Goal: Task Accomplishment & Management: Manage account settings

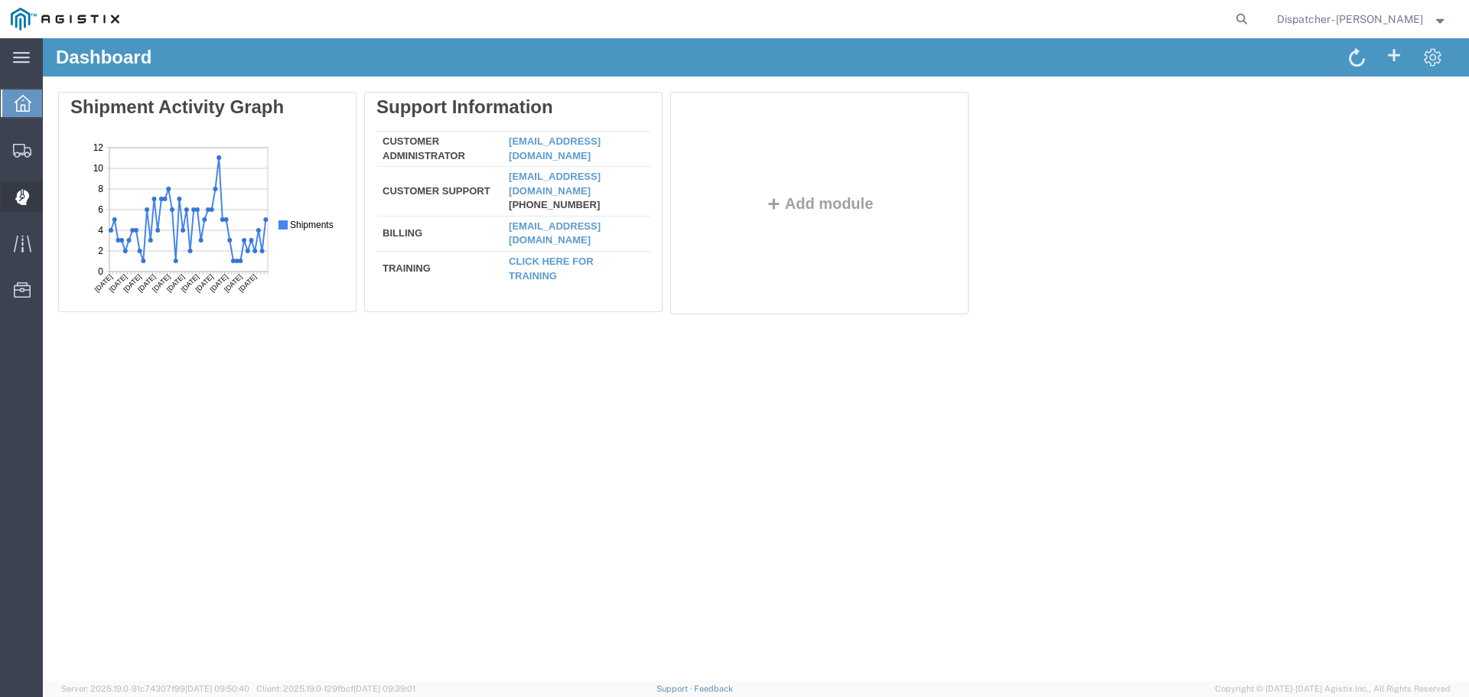
click at [20, 204] on icon at bounding box center [22, 197] width 14 height 15
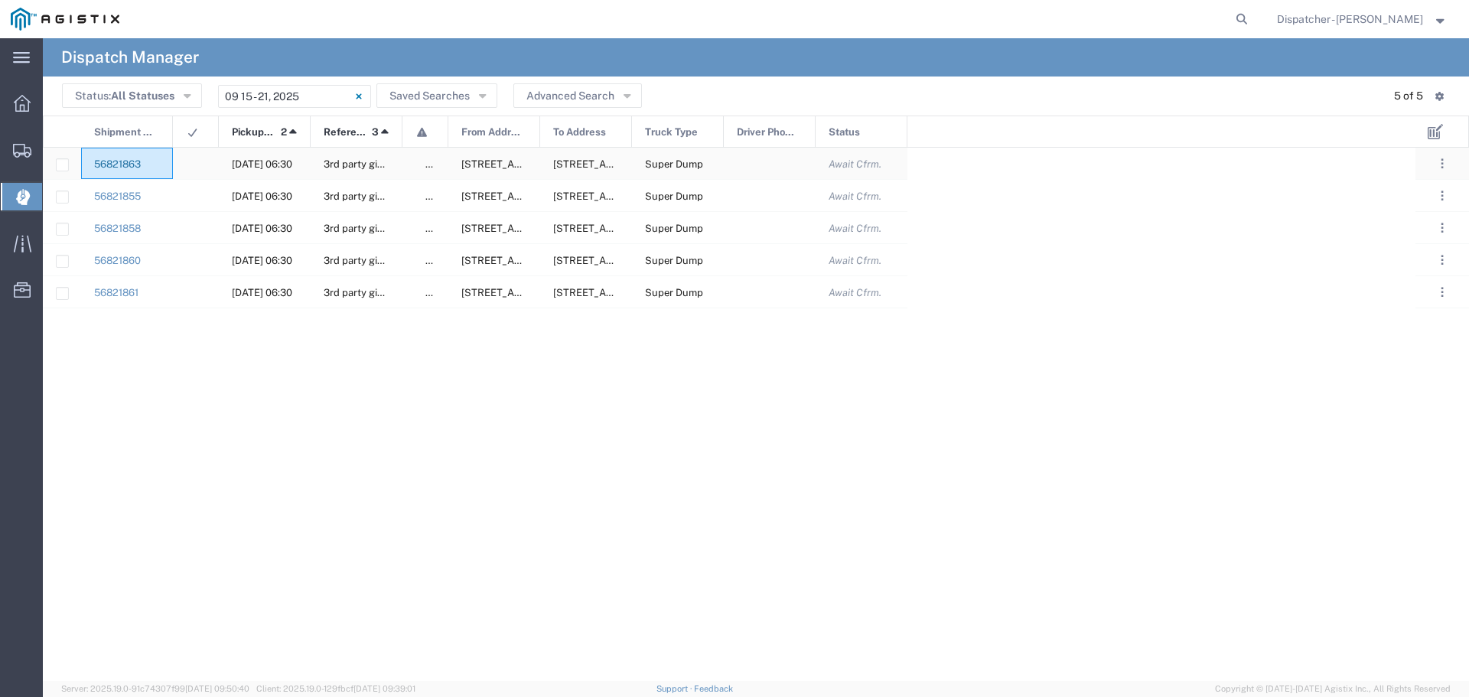
click at [131, 160] on link "56821863" at bounding box center [117, 163] width 47 height 11
click at [866, 168] on span "Await Cfrm." at bounding box center [855, 163] width 53 height 11
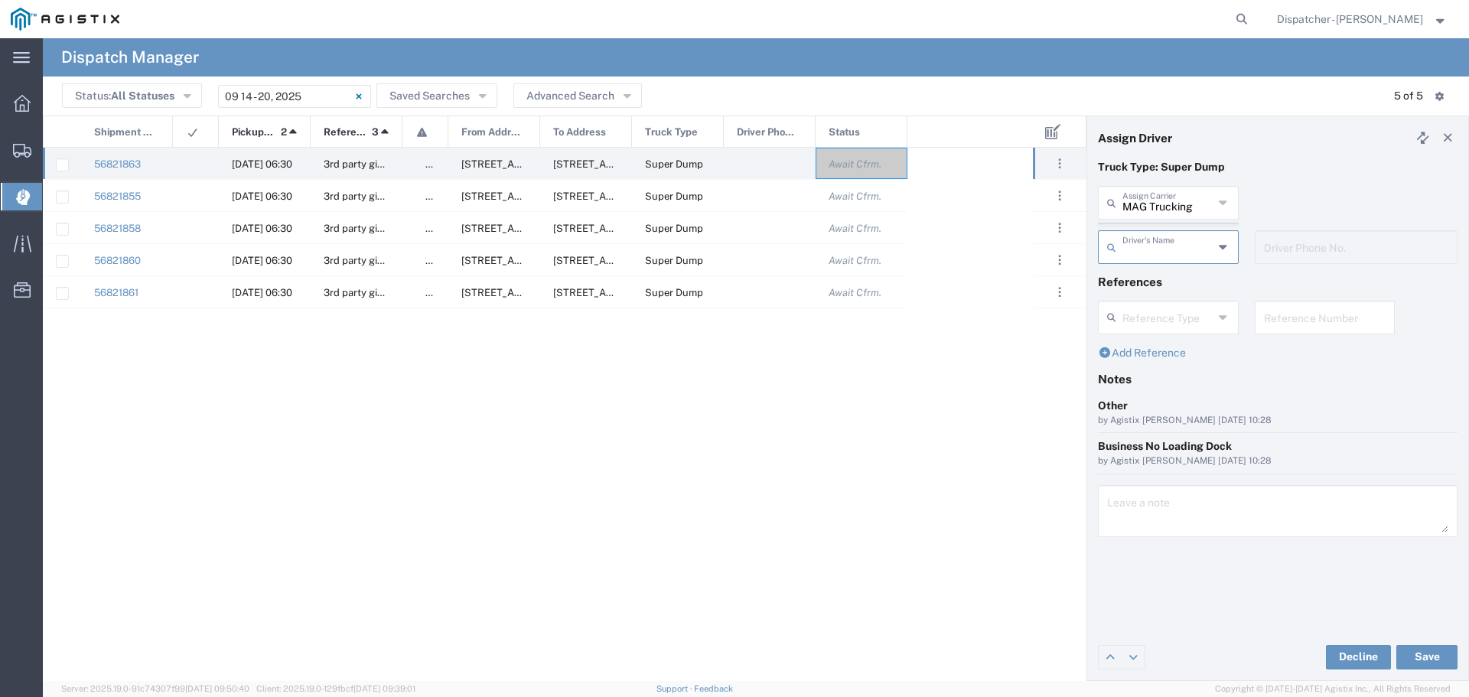
click at [1184, 195] on agx-dispatcher-assign-widget "MAG Trucking Assign Carrier MAG Trucking 880 Trucking Inc Akal [PERSON_NAME] Tr…" at bounding box center [1278, 230] width 360 height 89
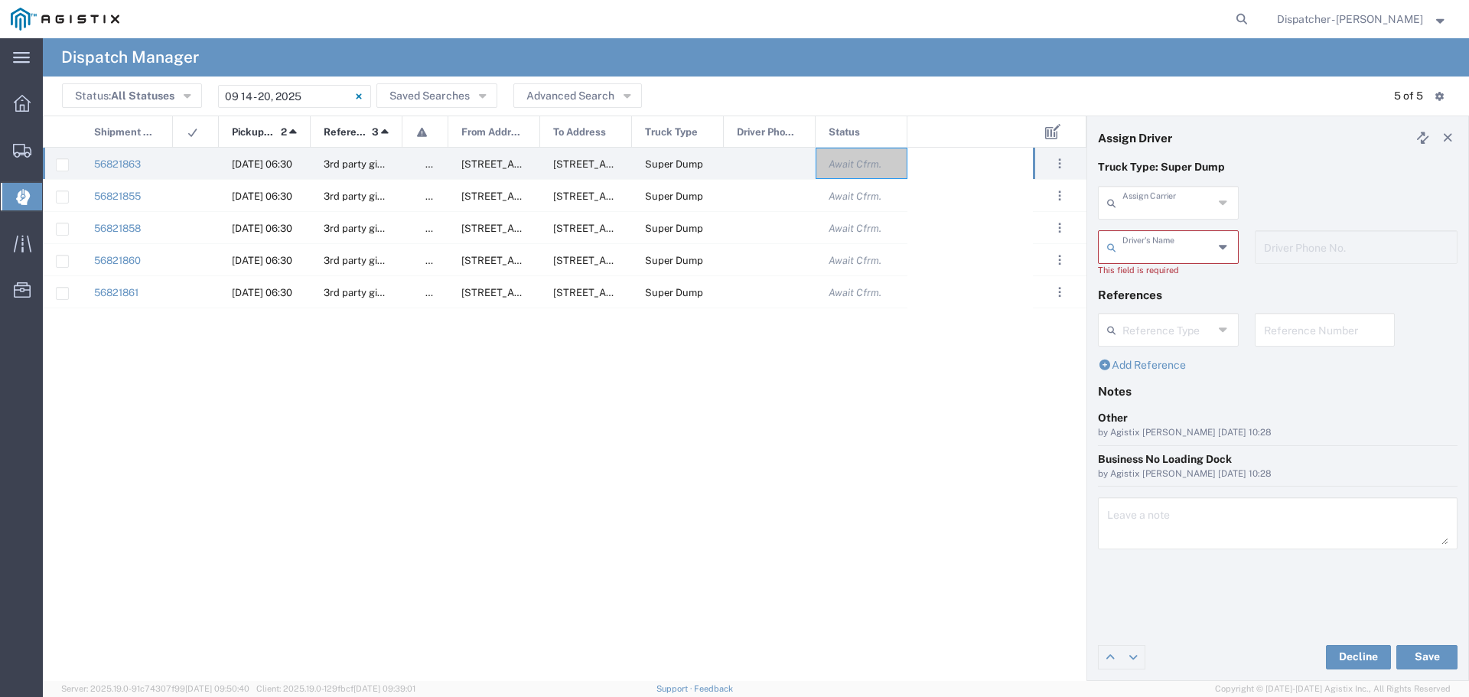
click at [1213, 200] on input "text" at bounding box center [1167, 201] width 91 height 27
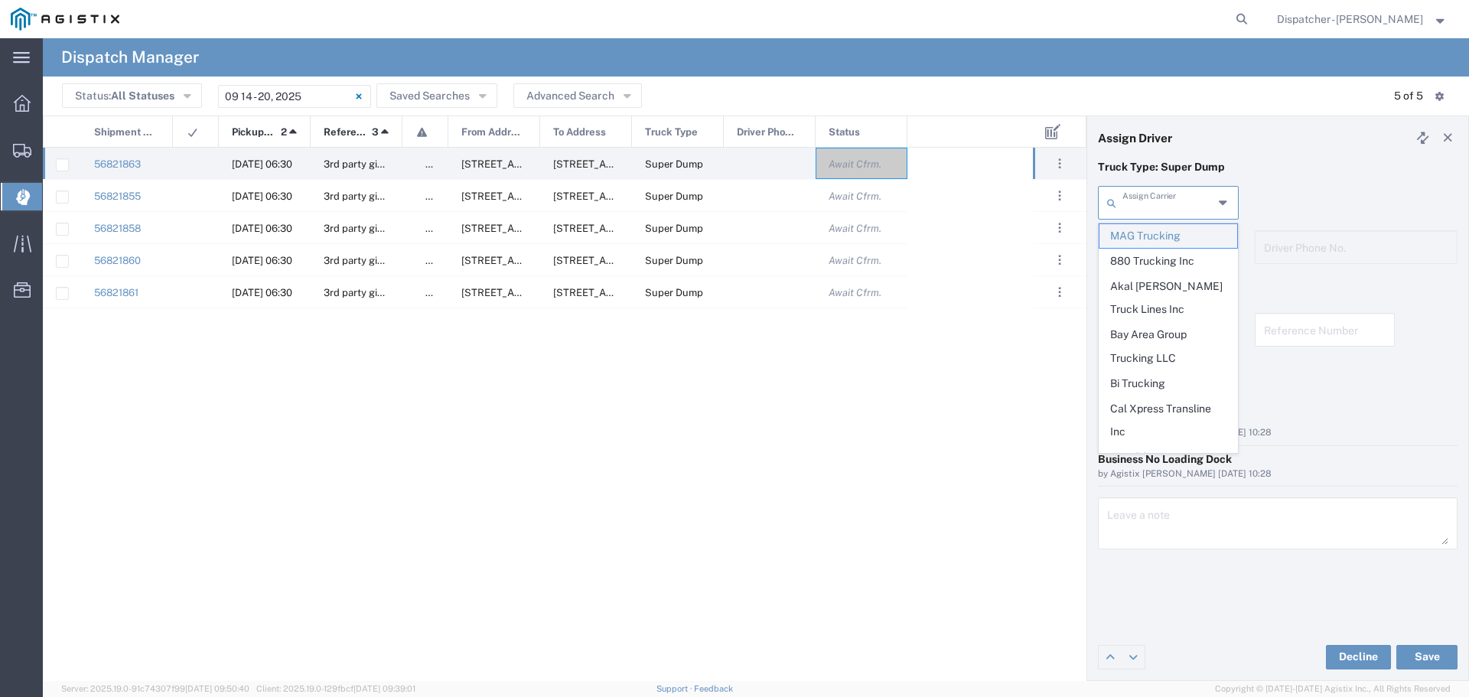
click at [1158, 242] on span "MAG Trucking" at bounding box center [1168, 236] width 138 height 24
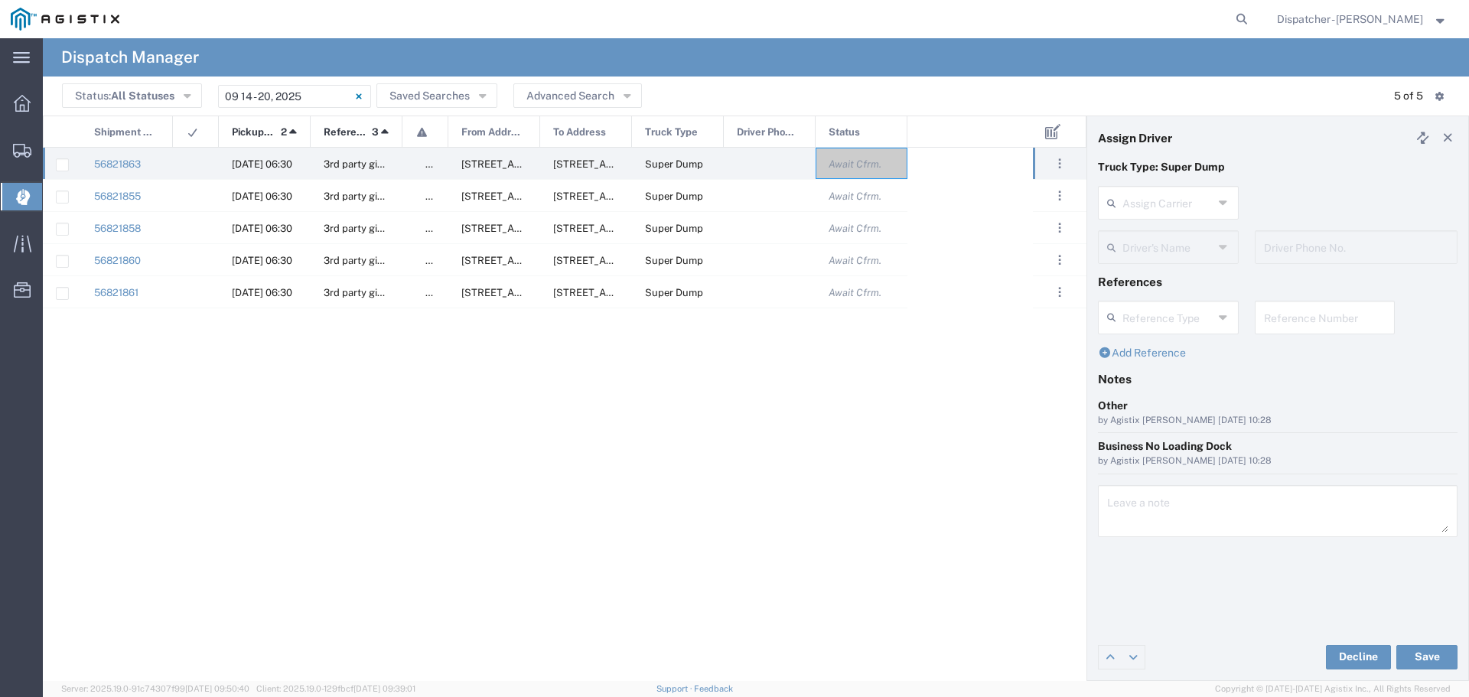
click at [1207, 214] on input "text" at bounding box center [1167, 201] width 91 height 27
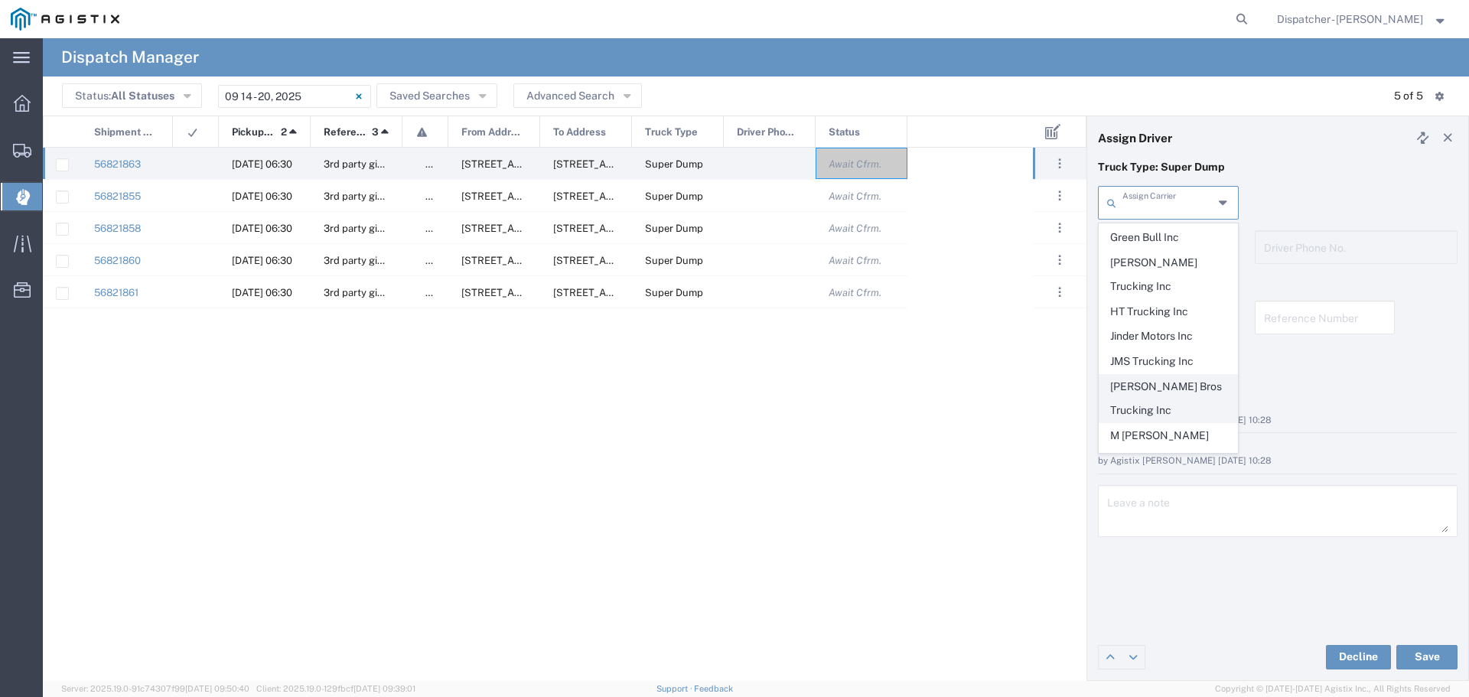
scroll to position [510, 0]
click at [1165, 425] on span "MAG Trucking" at bounding box center [1168, 437] width 138 height 24
type input "MAG Trucking"
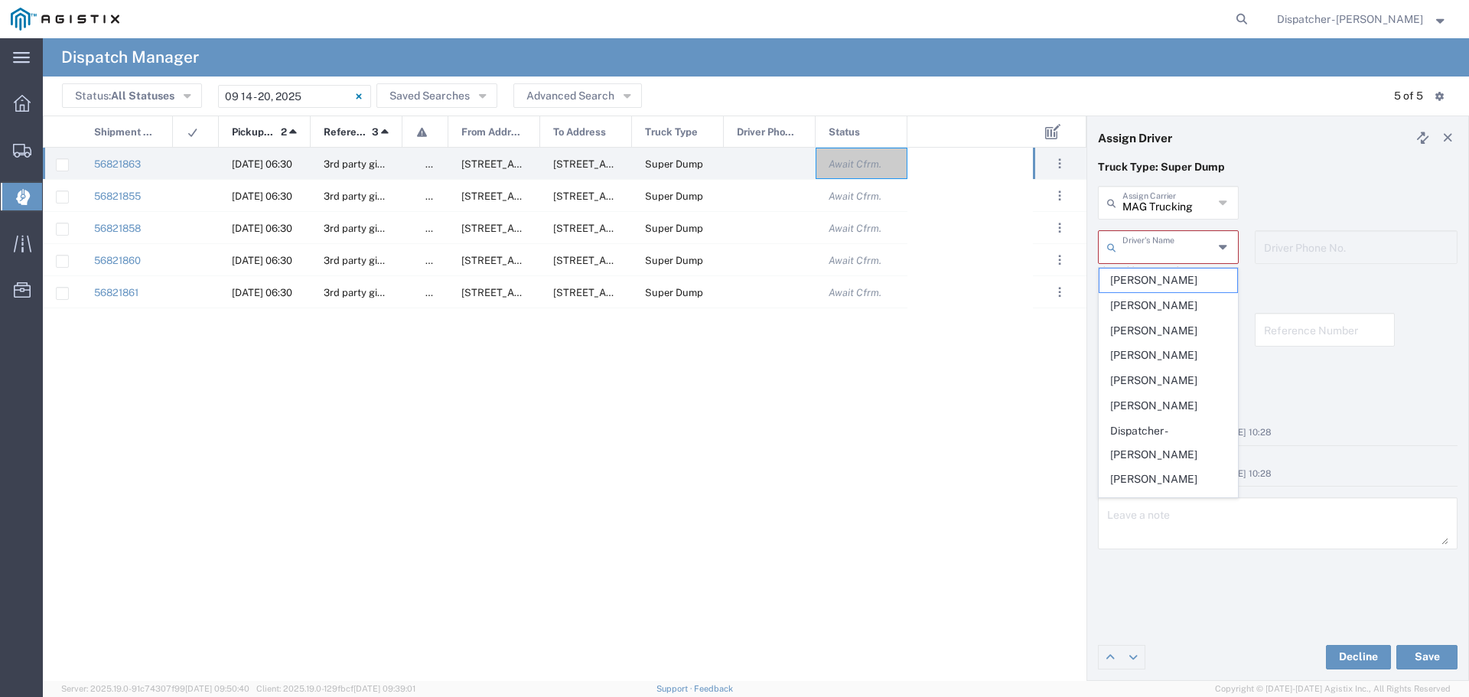
click at [1162, 251] on input "text" at bounding box center [1167, 246] width 91 height 27
click at [1149, 361] on span "[PERSON_NAME]" at bounding box center [1168, 349] width 138 height 24
type input "[PERSON_NAME]"
type input "5103295144"
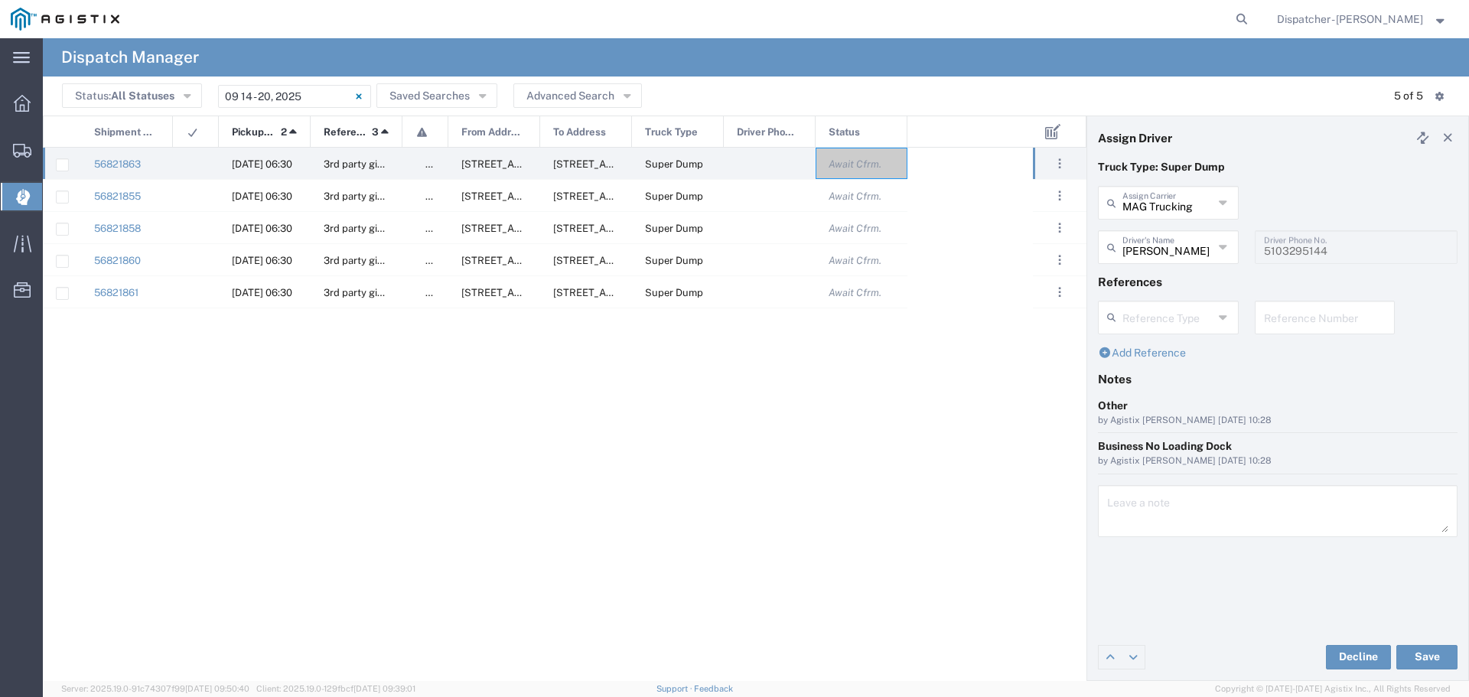
click at [1207, 326] on input "text" at bounding box center [1167, 316] width 91 height 27
click at [1220, 316] on icon at bounding box center [1224, 317] width 10 height 24
click at [994, 392] on div "56821855 [DATE] 06:30 3rd party giveaway false [STREET_ADDRESS][GEOGRAPHIC_DATA…" at bounding box center [538, 414] width 990 height 533
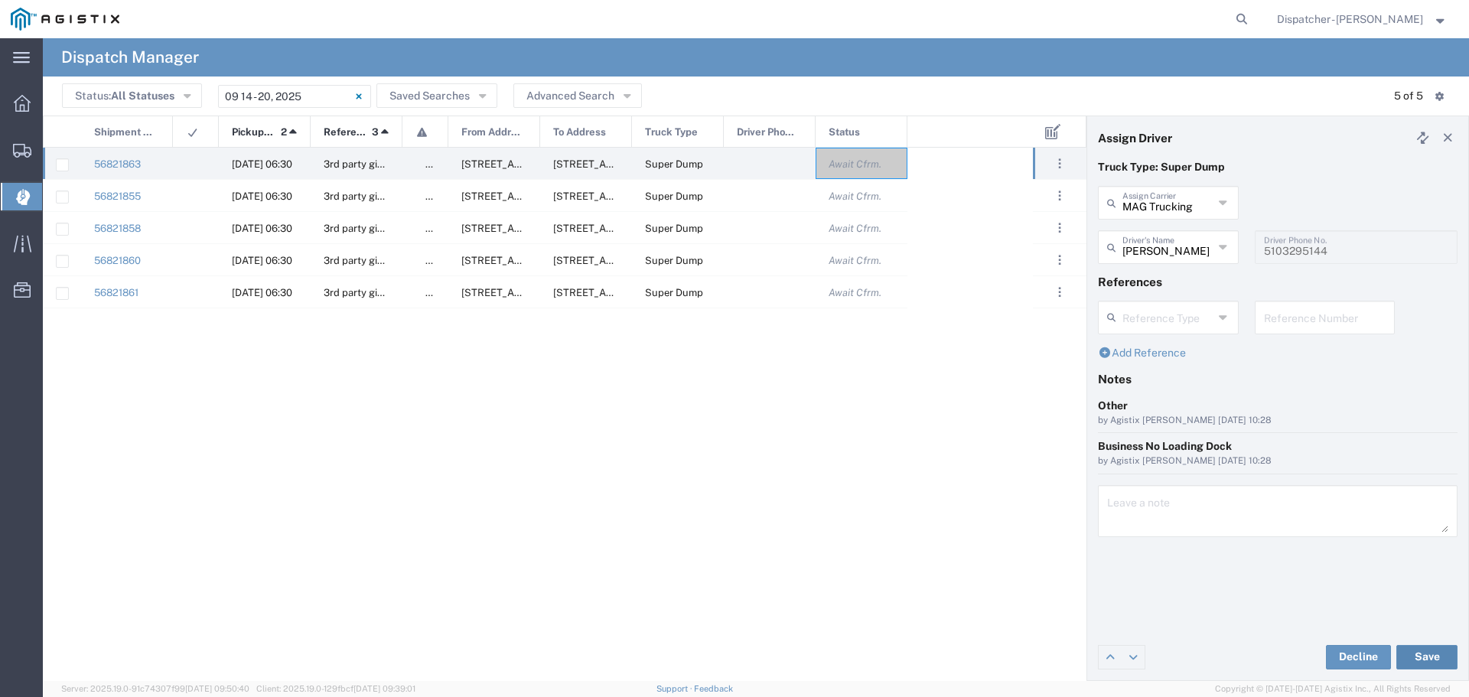
click at [1417, 650] on button "Save" at bounding box center [1426, 657] width 61 height 24
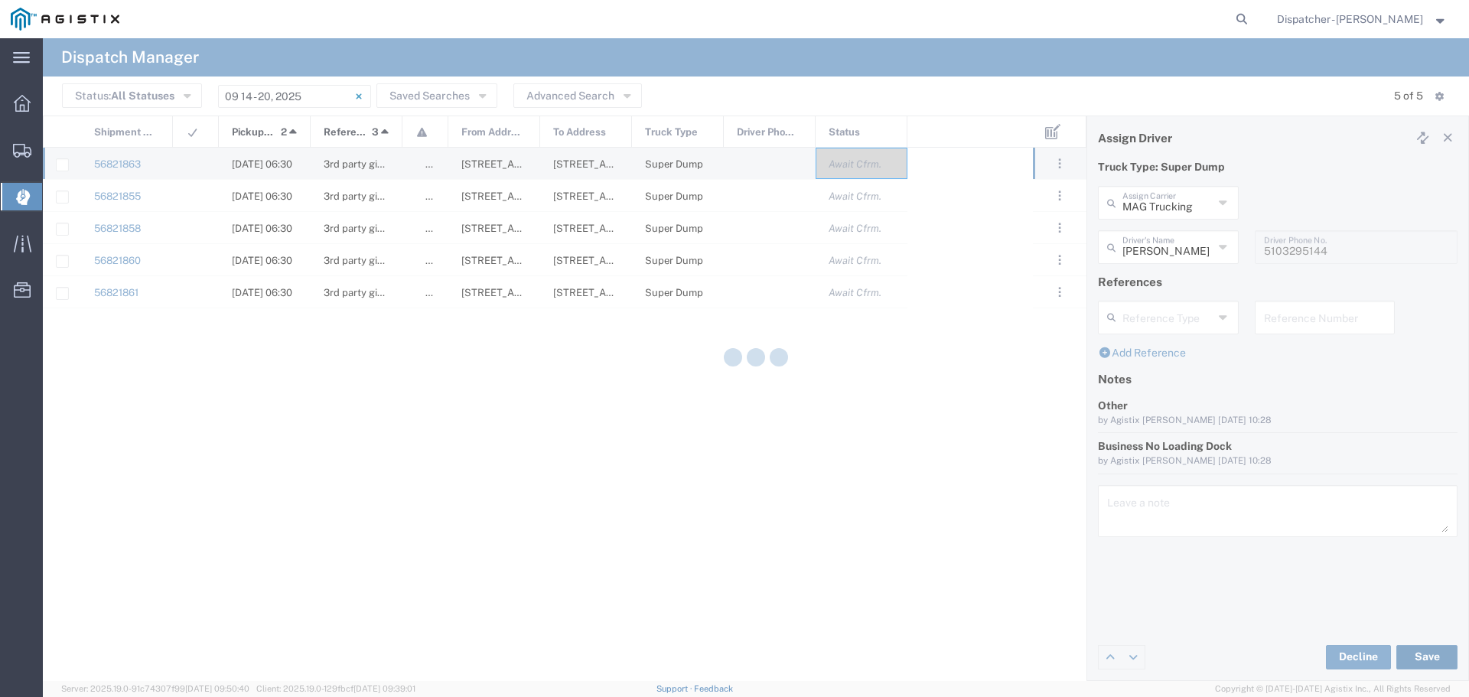
type input "[PERSON_NAME]"
type input "MAG Trucking"
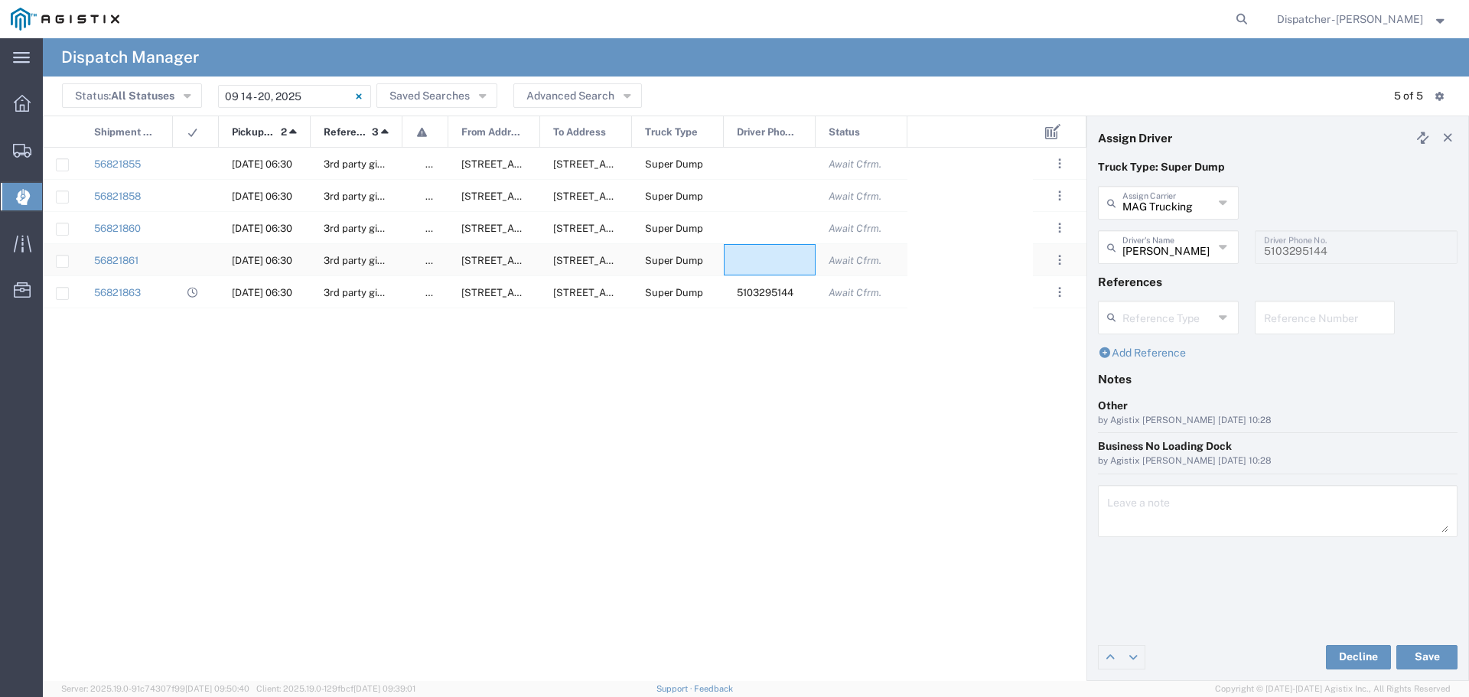
click at [734, 250] on div at bounding box center [770, 259] width 92 height 31
click at [1221, 197] on icon at bounding box center [1224, 203] width 10 height 24
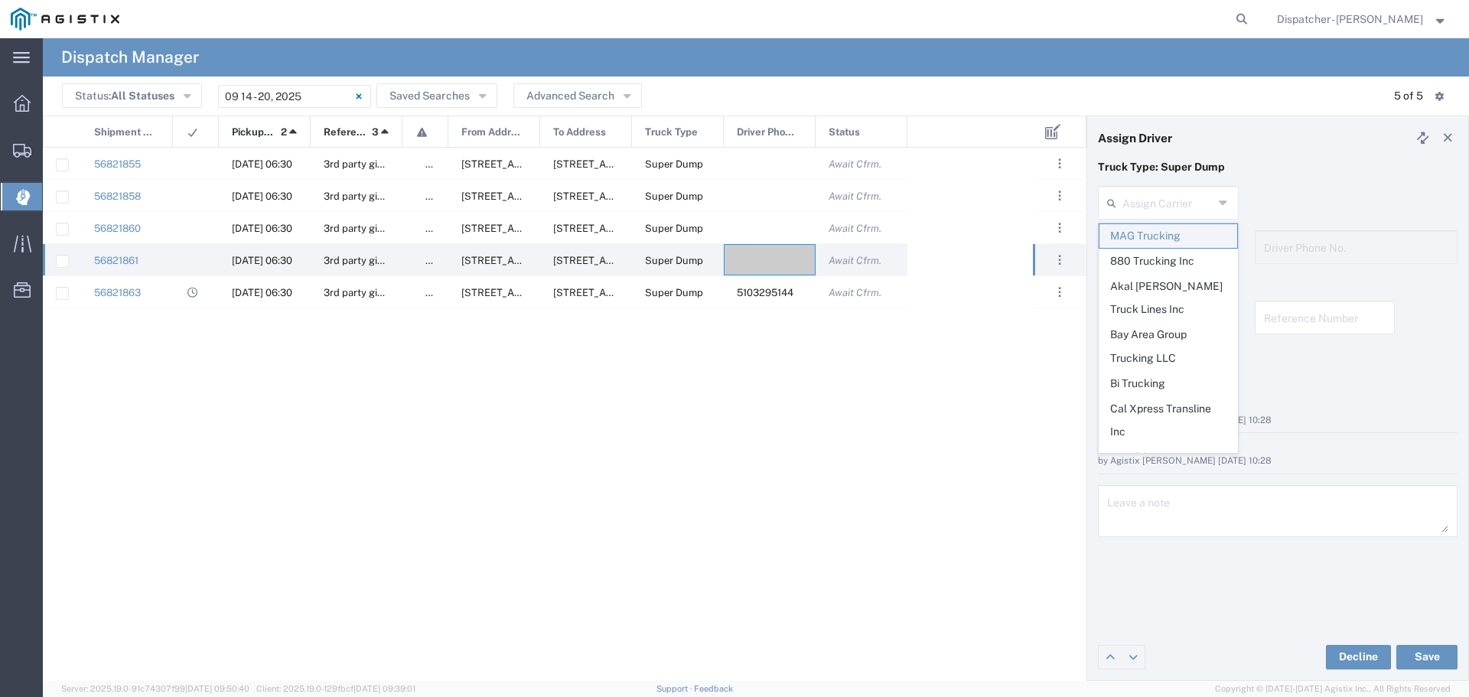
click at [1145, 232] on span "MAG Trucking" at bounding box center [1168, 236] width 138 height 24
click at [1135, 202] on input "text" at bounding box center [1167, 201] width 91 height 27
click at [1147, 425] on span "MAG Trucking" at bounding box center [1168, 437] width 138 height 24
type input "MAG Trucking"
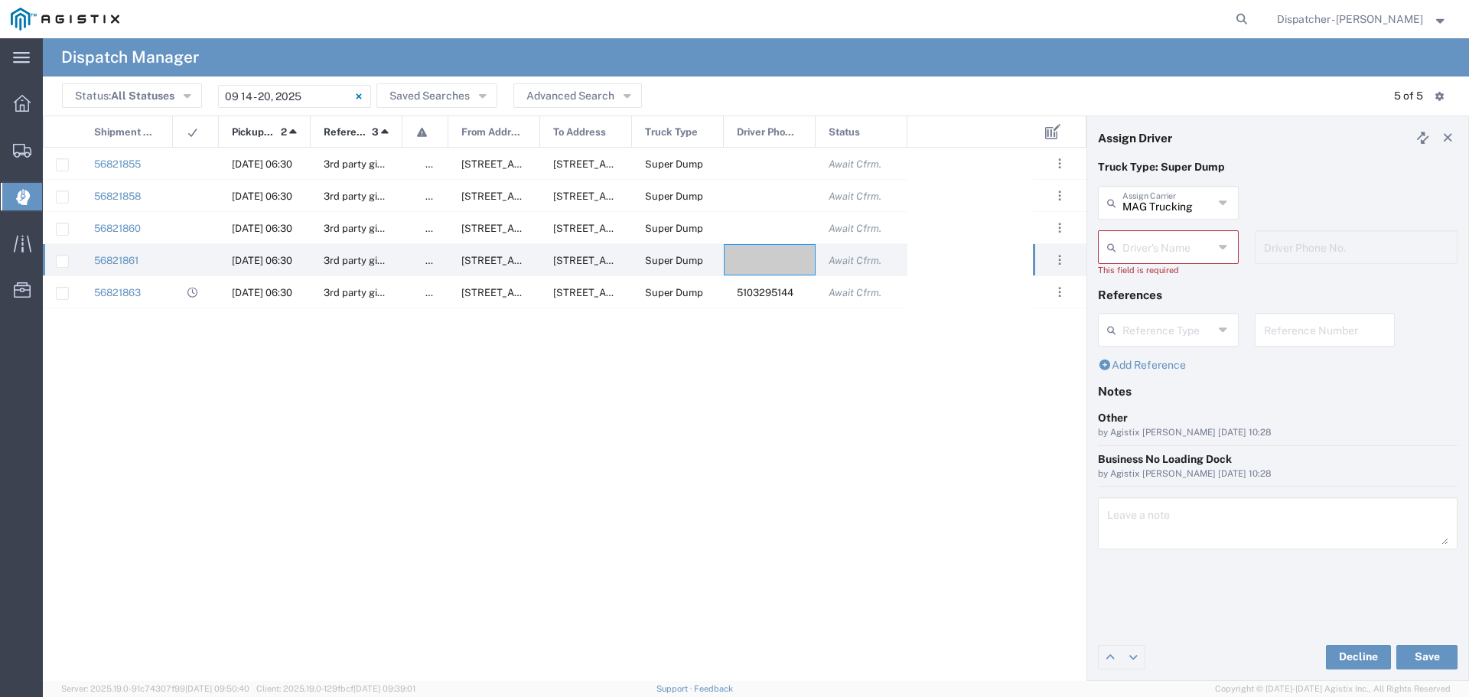
scroll to position [0, 0]
click at [1175, 257] on input "text" at bounding box center [1167, 246] width 91 height 27
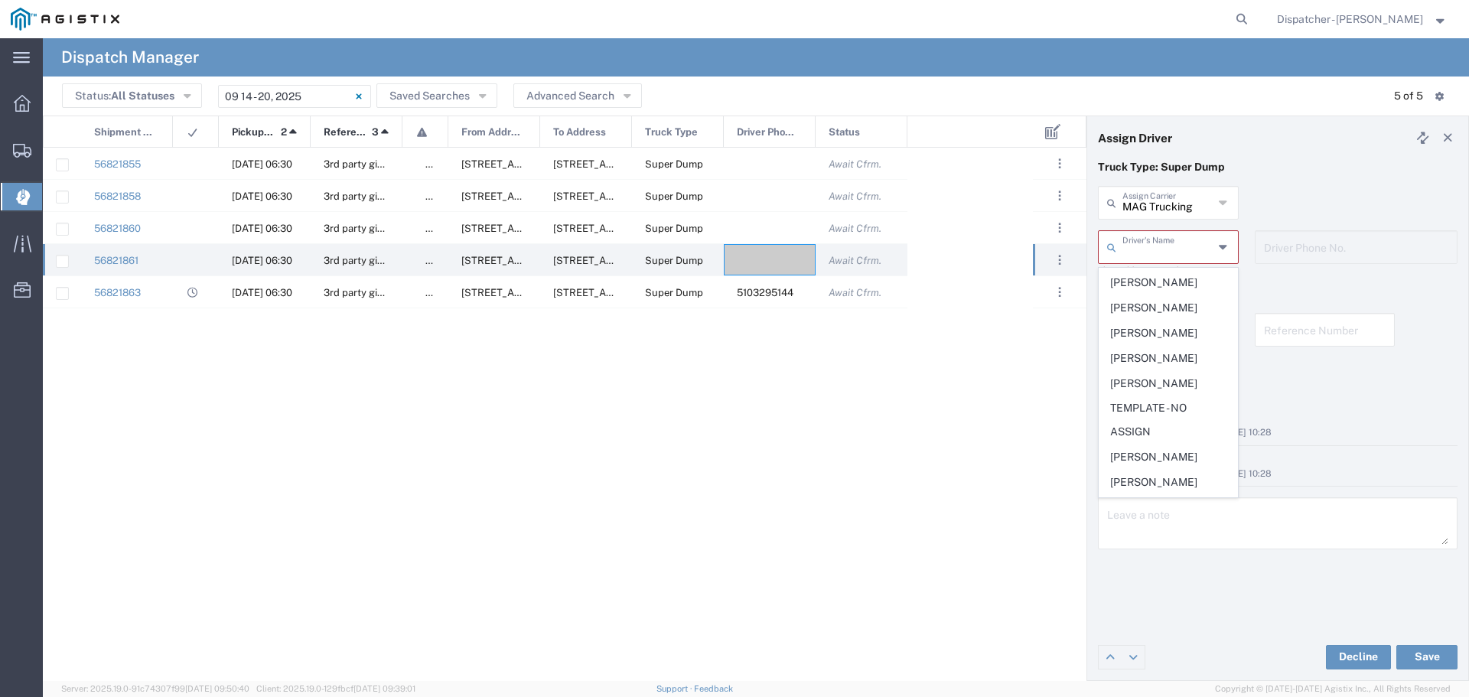
scroll to position [666, 0]
click at [1154, 350] on span "[PERSON_NAME]" at bounding box center [1168, 339] width 138 height 24
type input "[PERSON_NAME]"
type input "5108122112"
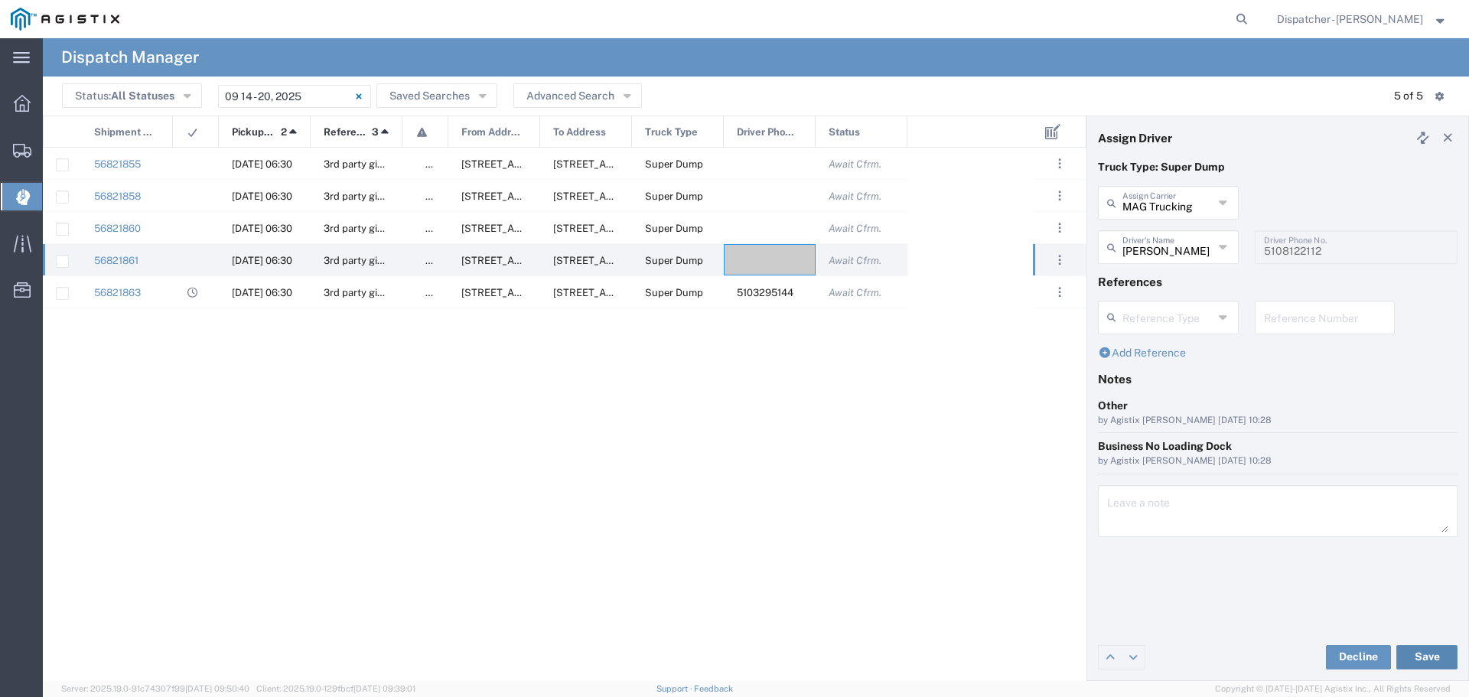
click at [1437, 654] on button "Save" at bounding box center [1426, 657] width 61 height 24
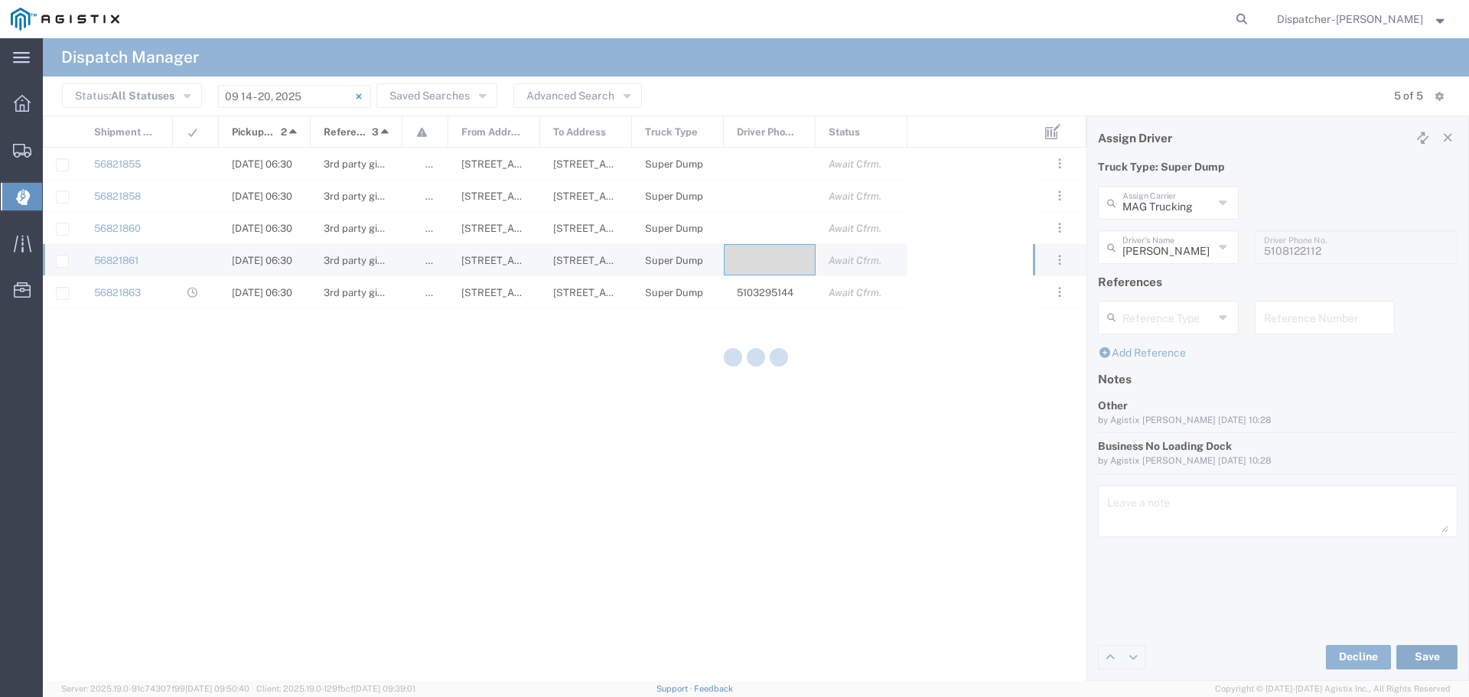
type input "[PERSON_NAME]"
type input "MAG Trucking"
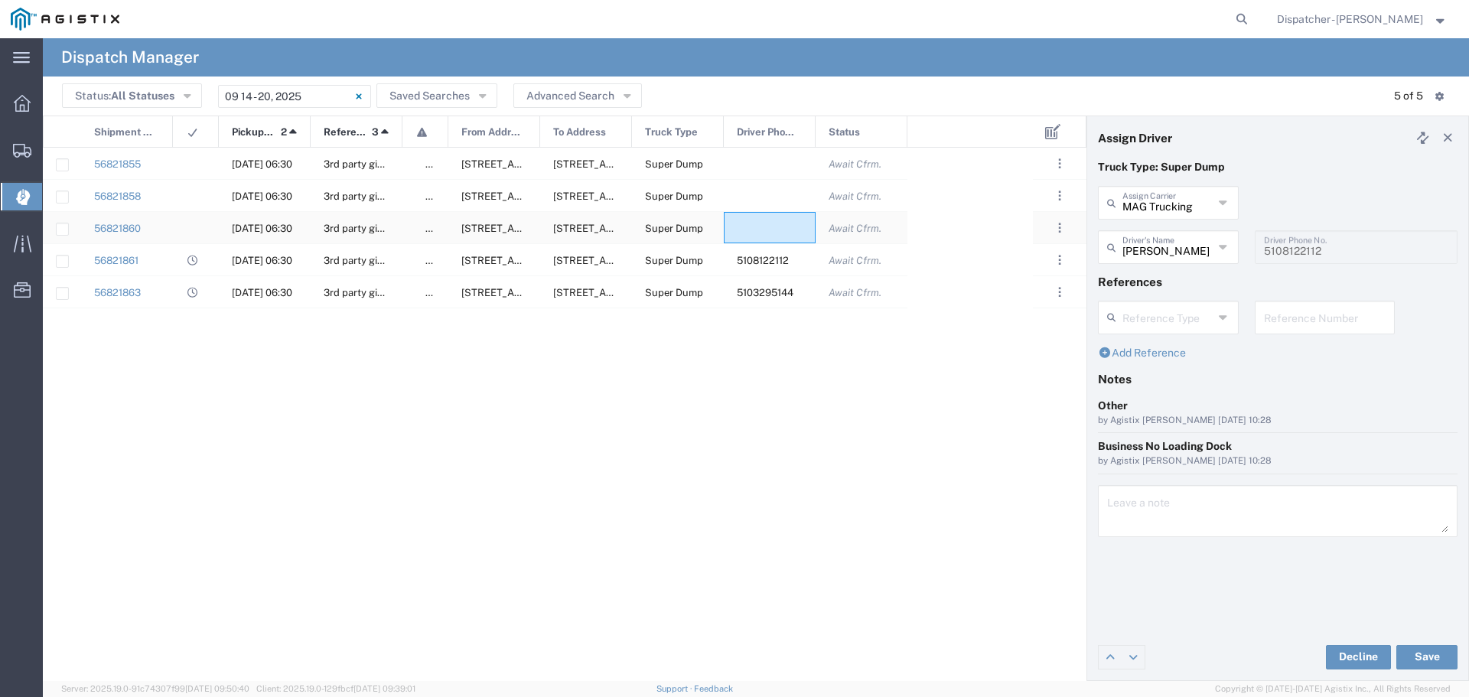
click at [748, 224] on div at bounding box center [770, 227] width 92 height 31
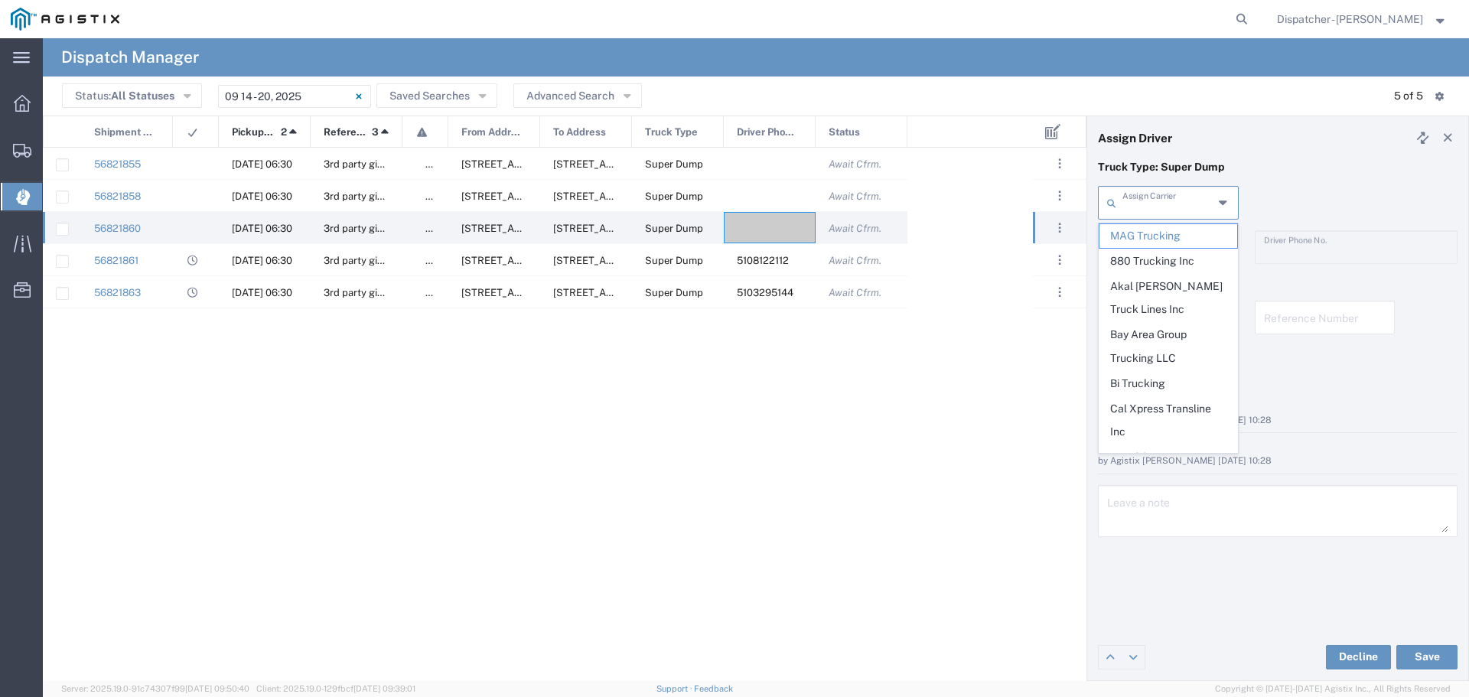
click at [1206, 200] on input "text" at bounding box center [1167, 201] width 91 height 27
click at [1157, 371] on span "[PERSON_NAME] Trucking Inc" at bounding box center [1168, 394] width 138 height 47
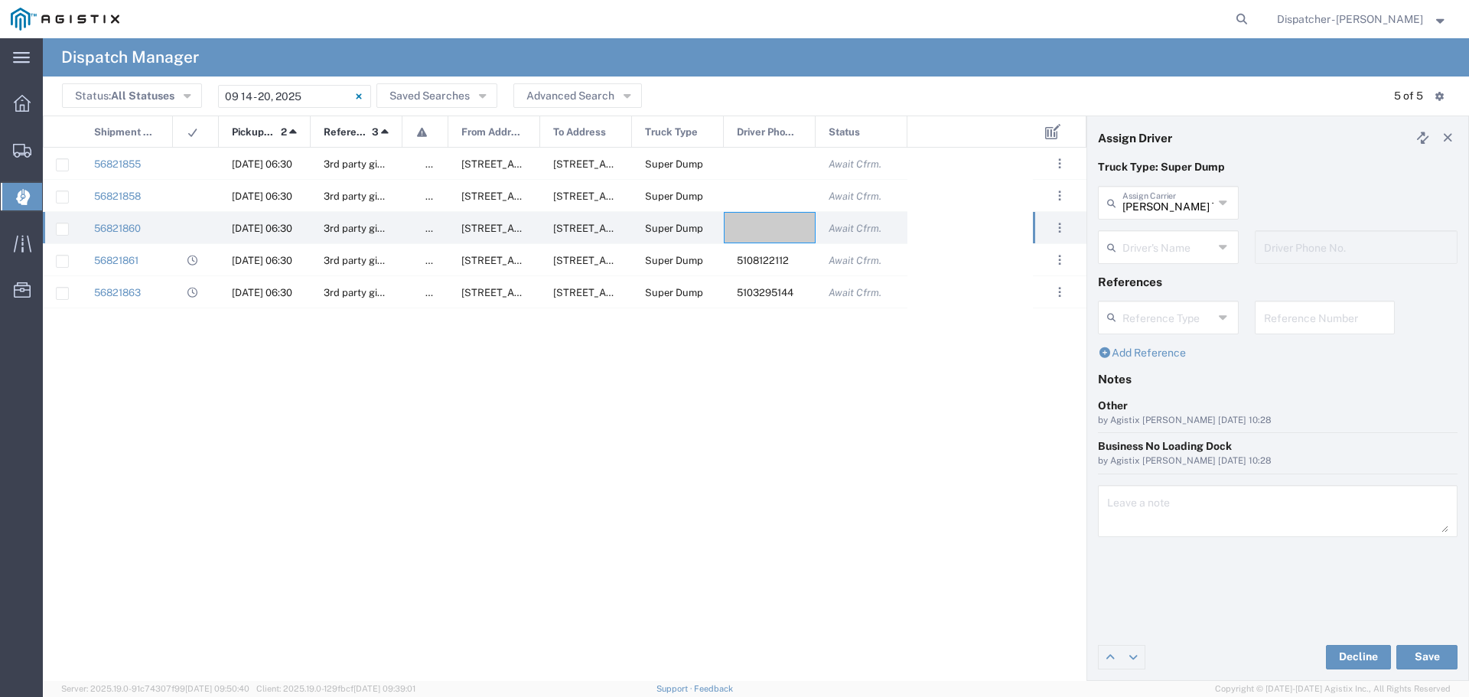
scroll to position [0, 0]
click at [1195, 246] on input "text" at bounding box center [1167, 246] width 91 height 27
click at [1203, 247] on input "text" at bounding box center [1167, 246] width 91 height 27
click at [1225, 239] on icon at bounding box center [1224, 247] width 10 height 24
click at [1197, 262] on div "Driver's Name" at bounding box center [1168, 247] width 141 height 34
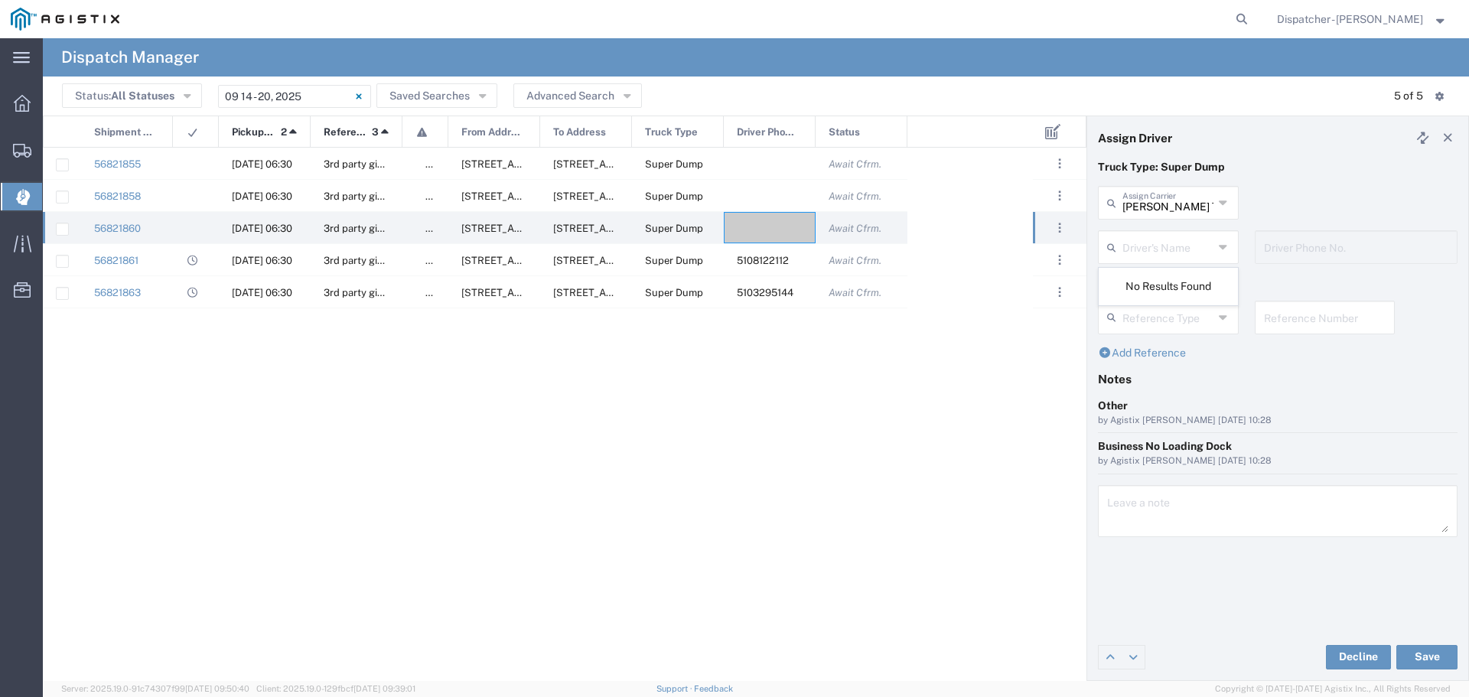
click at [1164, 292] on div "No Results Found" at bounding box center [1168, 286] width 139 height 37
click at [1156, 250] on input "text" at bounding box center [1167, 246] width 91 height 27
type input "[PERSON_NAME] Trucking Inc"
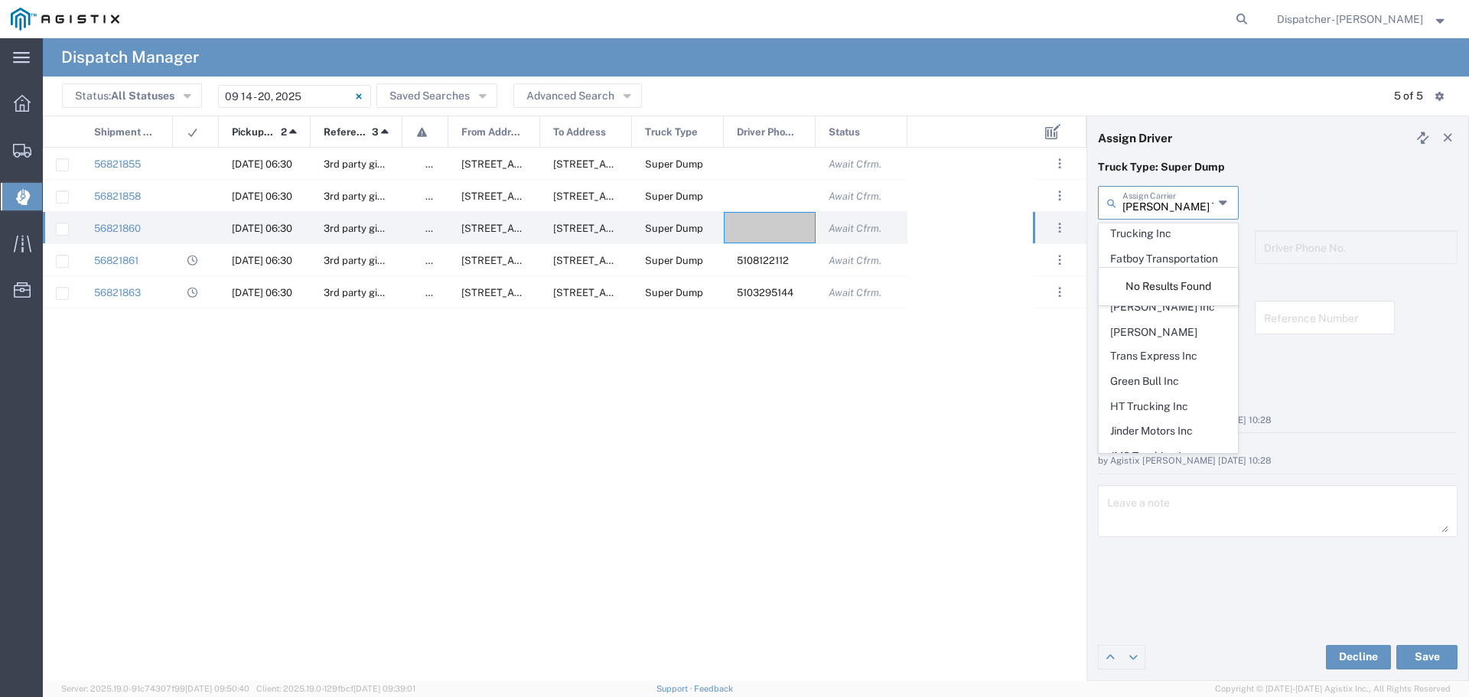
click at [1172, 205] on input "[PERSON_NAME] Trucking Inc" at bounding box center [1167, 201] width 91 height 27
click at [1163, 238] on span "[PERSON_NAME] Trucking Inc" at bounding box center [1168, 247] width 138 height 47
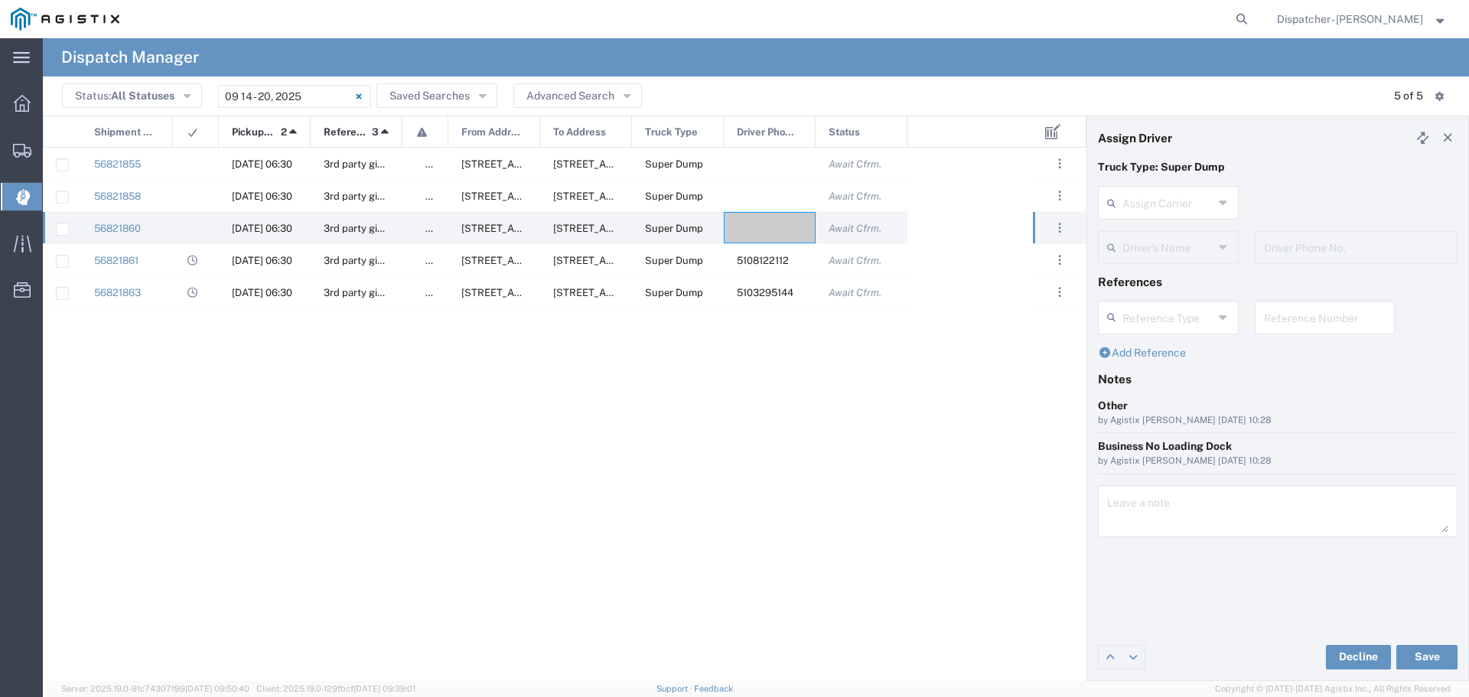
click at [1215, 246] on div "Driver's Name" at bounding box center [1168, 247] width 141 height 34
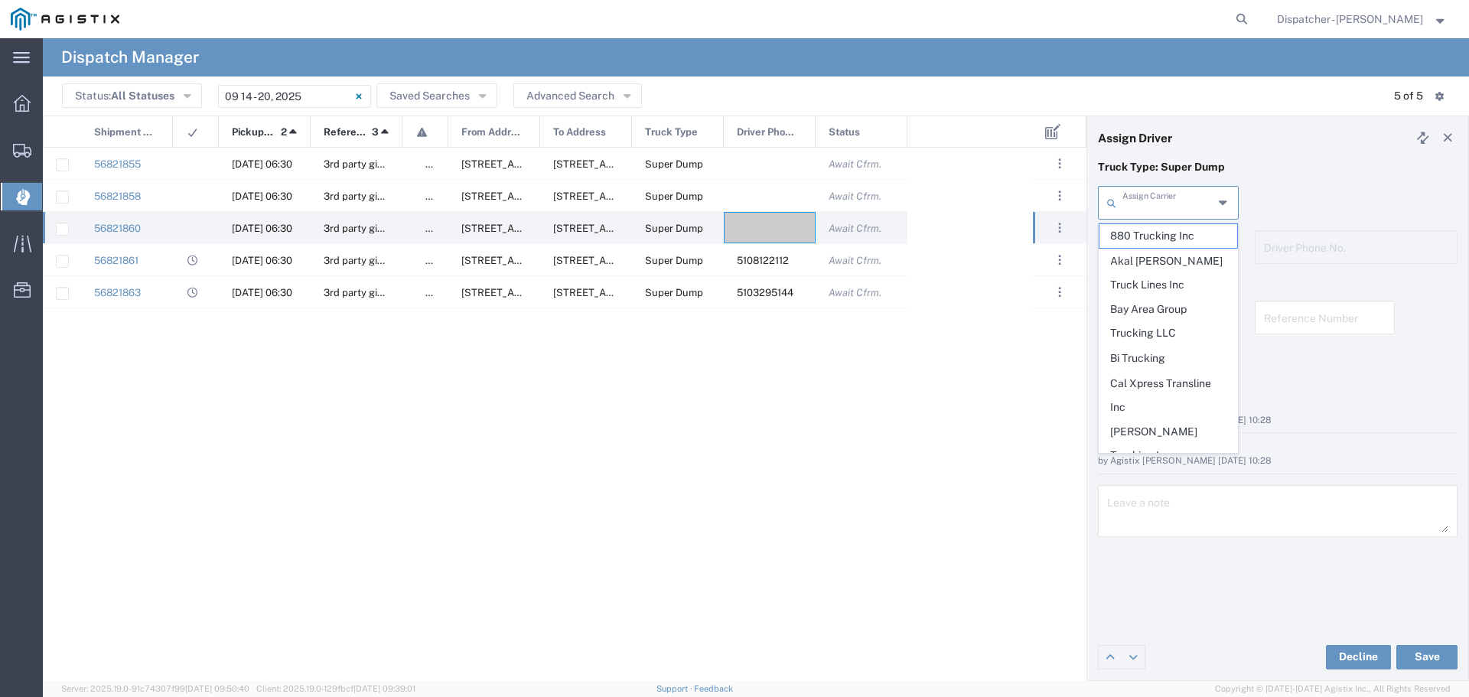
click at [1185, 204] on input "text" at bounding box center [1167, 201] width 91 height 27
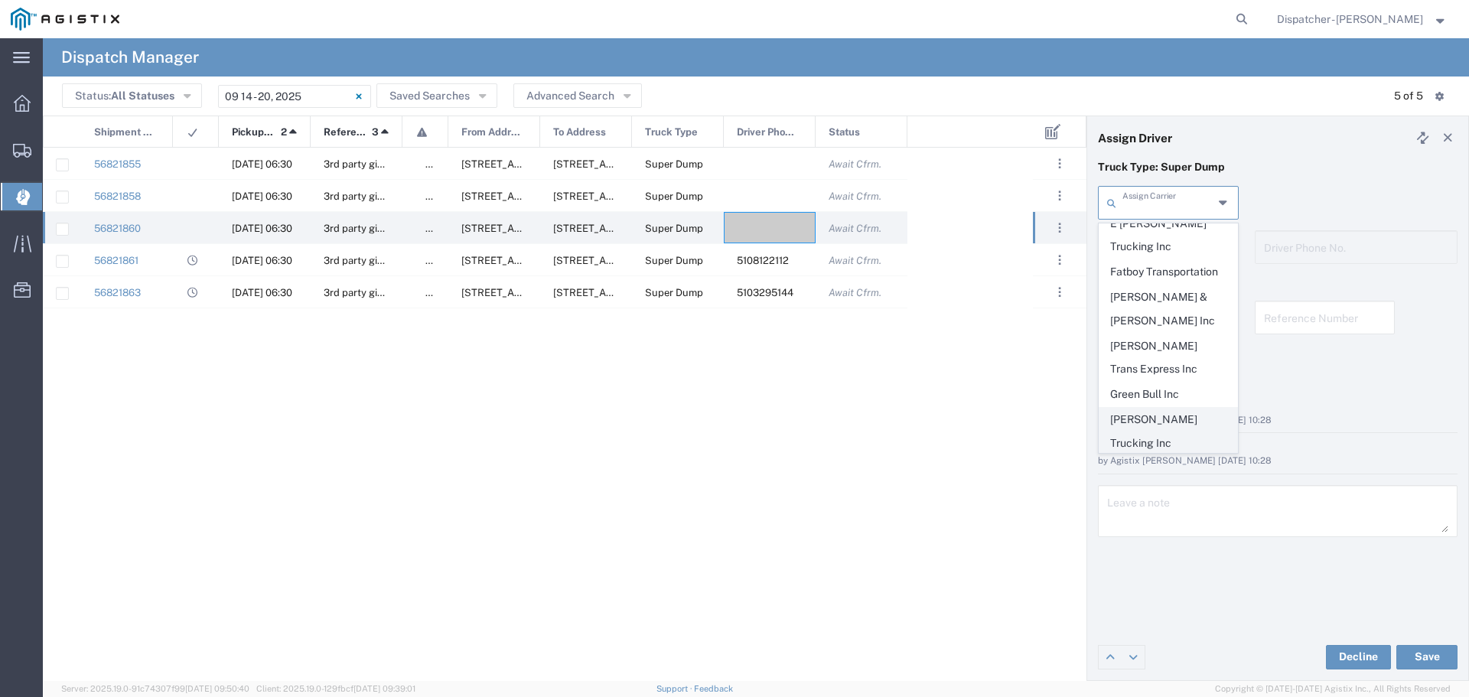
click at [1167, 408] on span "[PERSON_NAME] Trucking Inc" at bounding box center [1168, 431] width 138 height 47
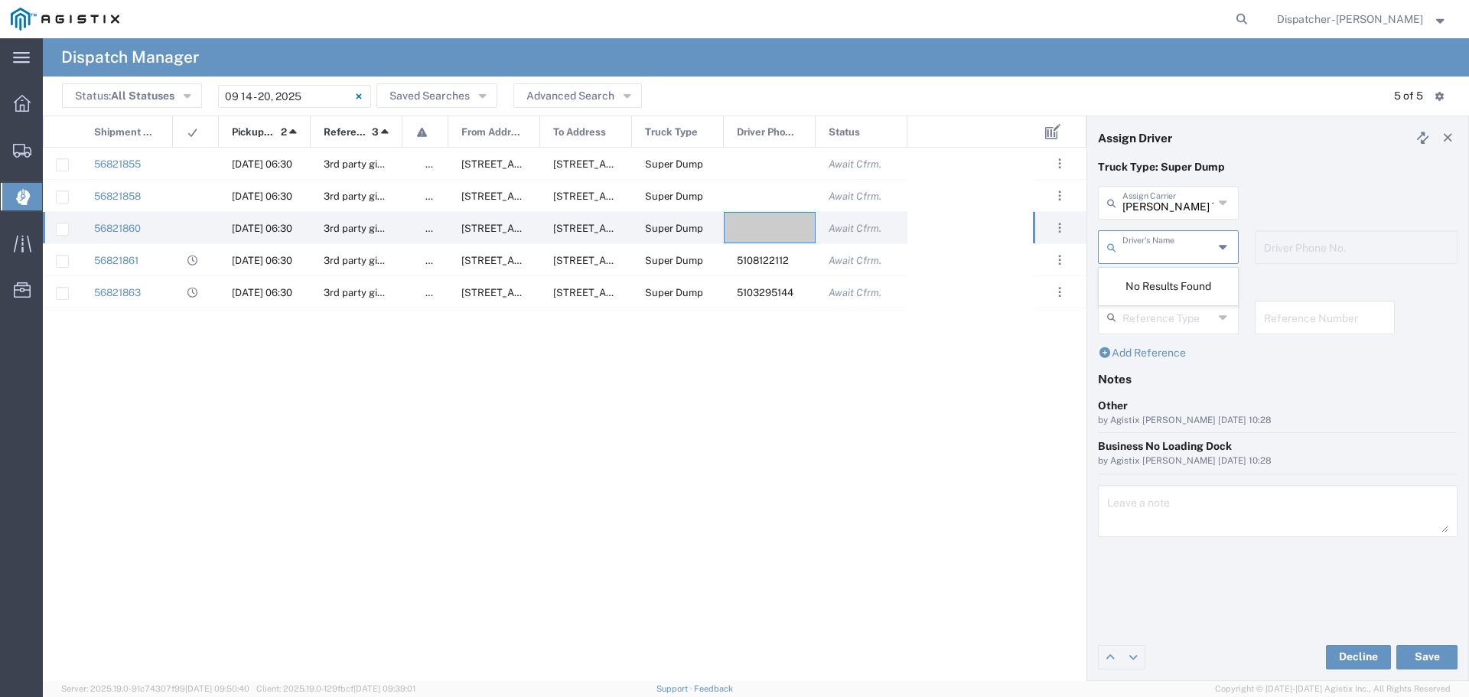
click at [1190, 235] on input "text" at bounding box center [1167, 246] width 91 height 27
click at [1194, 295] on div "No Results Found" at bounding box center [1168, 286] width 139 height 37
click at [1206, 243] on input "text" at bounding box center [1167, 246] width 91 height 27
click at [1164, 293] on div "No Results Found" at bounding box center [1168, 286] width 139 height 37
click at [1037, 376] on div "56821855 [DATE] 06:30 3rd party giveaway false [STREET_ADDRESS][GEOGRAPHIC_DATA…" at bounding box center [565, 414] width 1044 height 533
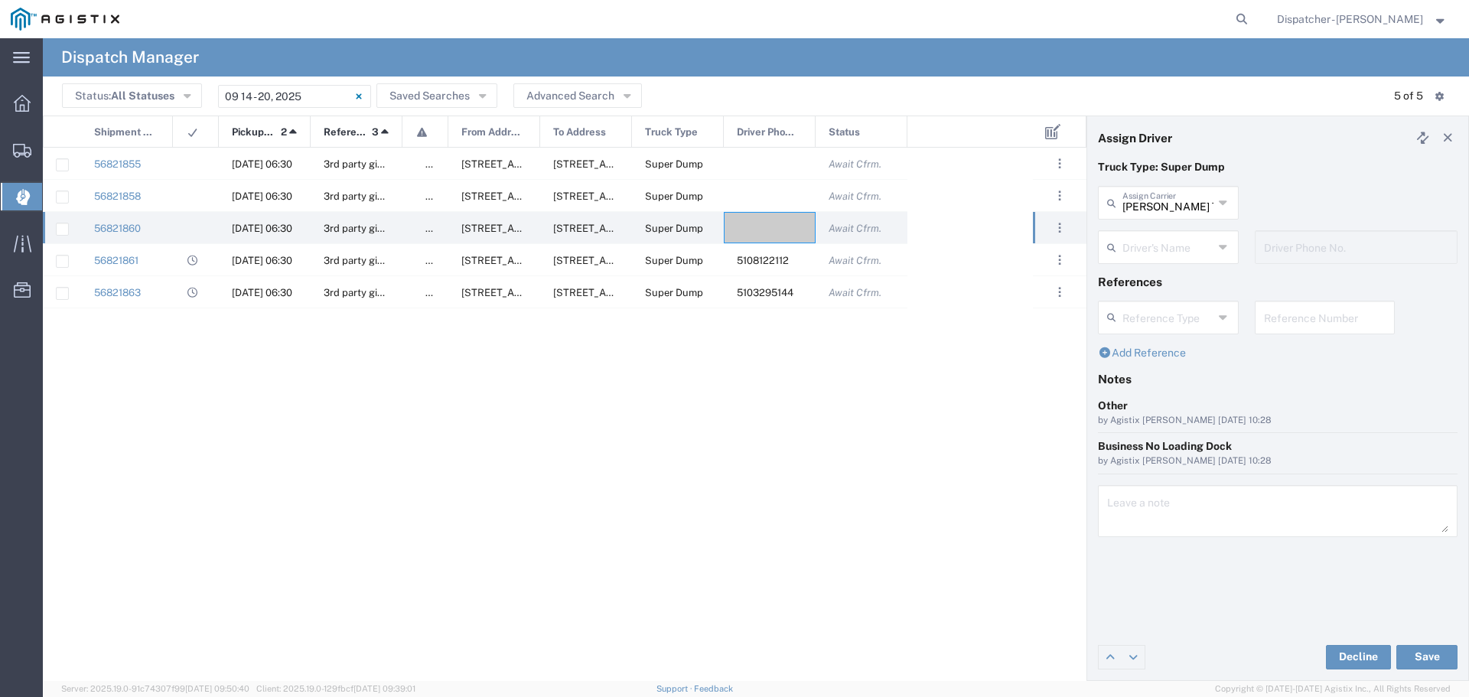
click at [1193, 239] on input "text" at bounding box center [1167, 246] width 91 height 27
click at [1197, 204] on input "[PERSON_NAME] Trucking Inc" at bounding box center [1167, 201] width 91 height 27
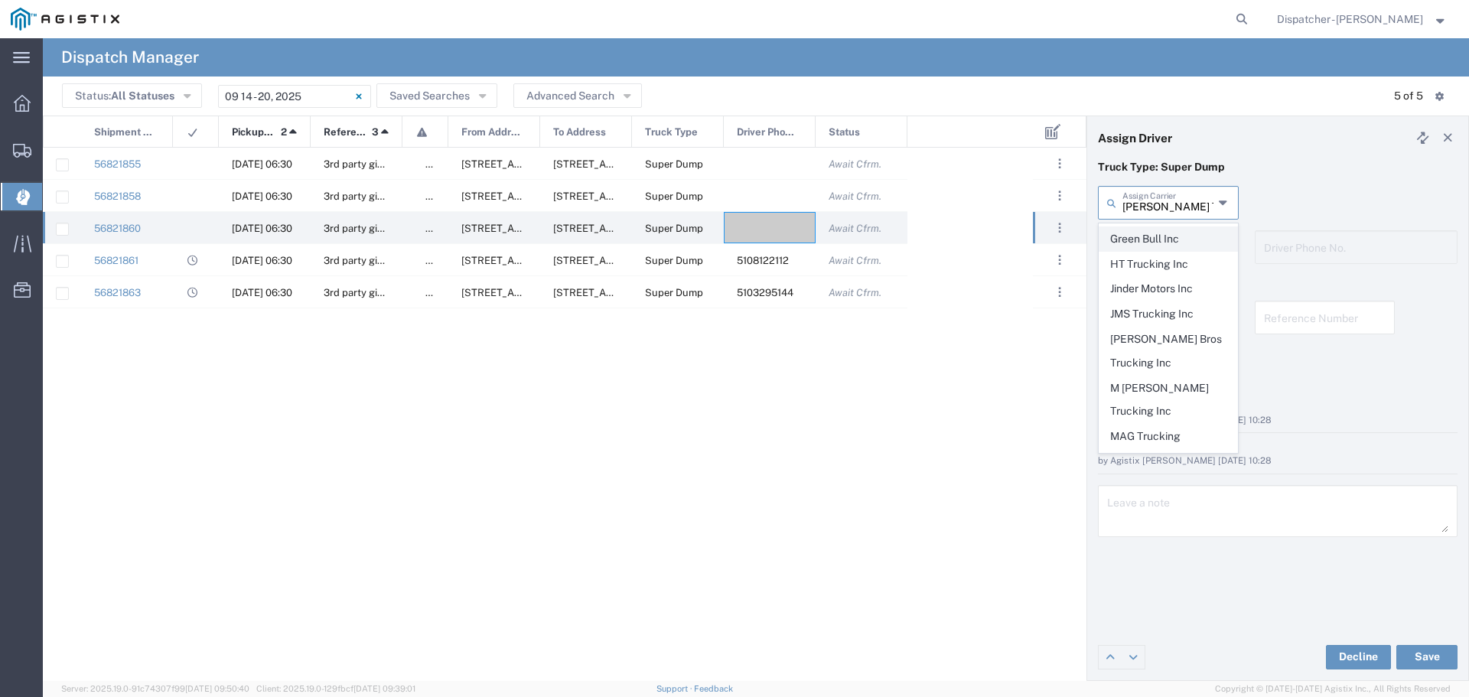
scroll to position [612, 0]
click at [1162, 323] on span "MAG Trucking" at bounding box center [1168, 335] width 138 height 24
type input "MAG Trucking"
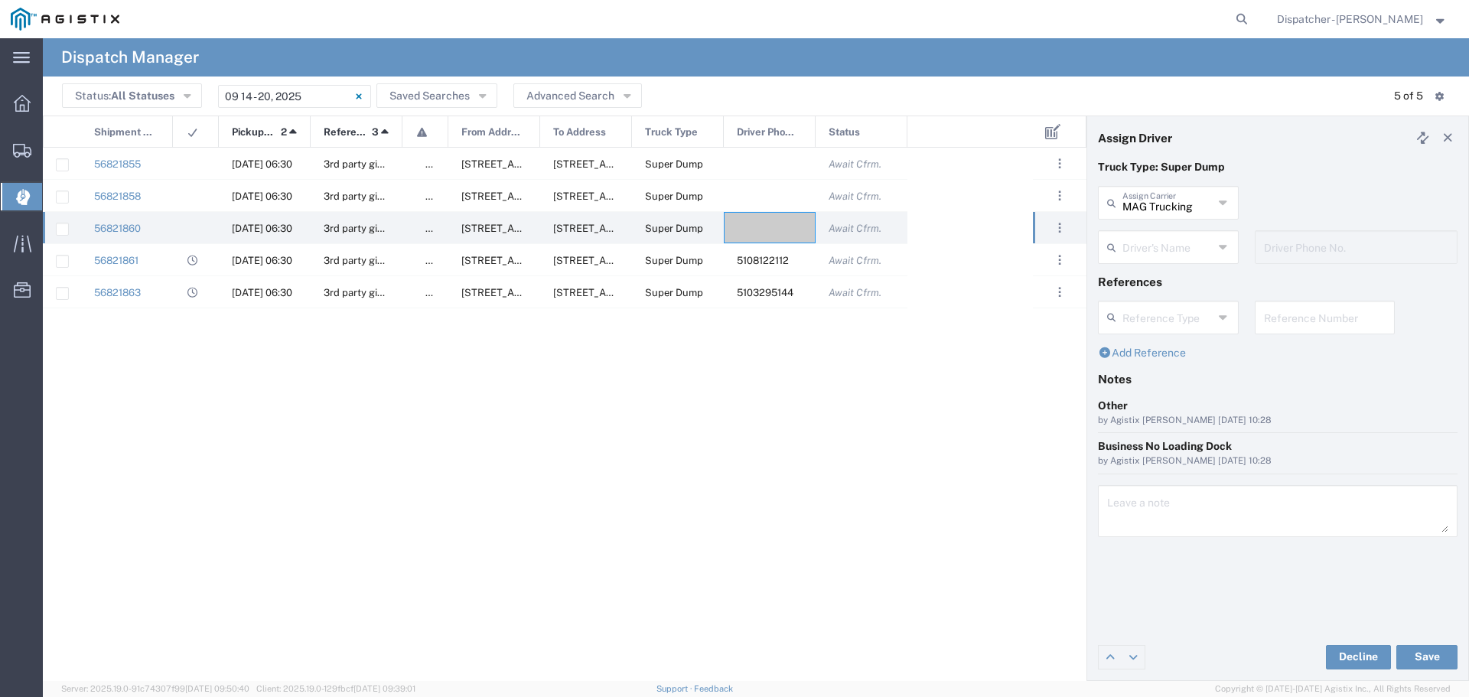
click at [1168, 246] on input "text" at bounding box center [1167, 246] width 91 height 27
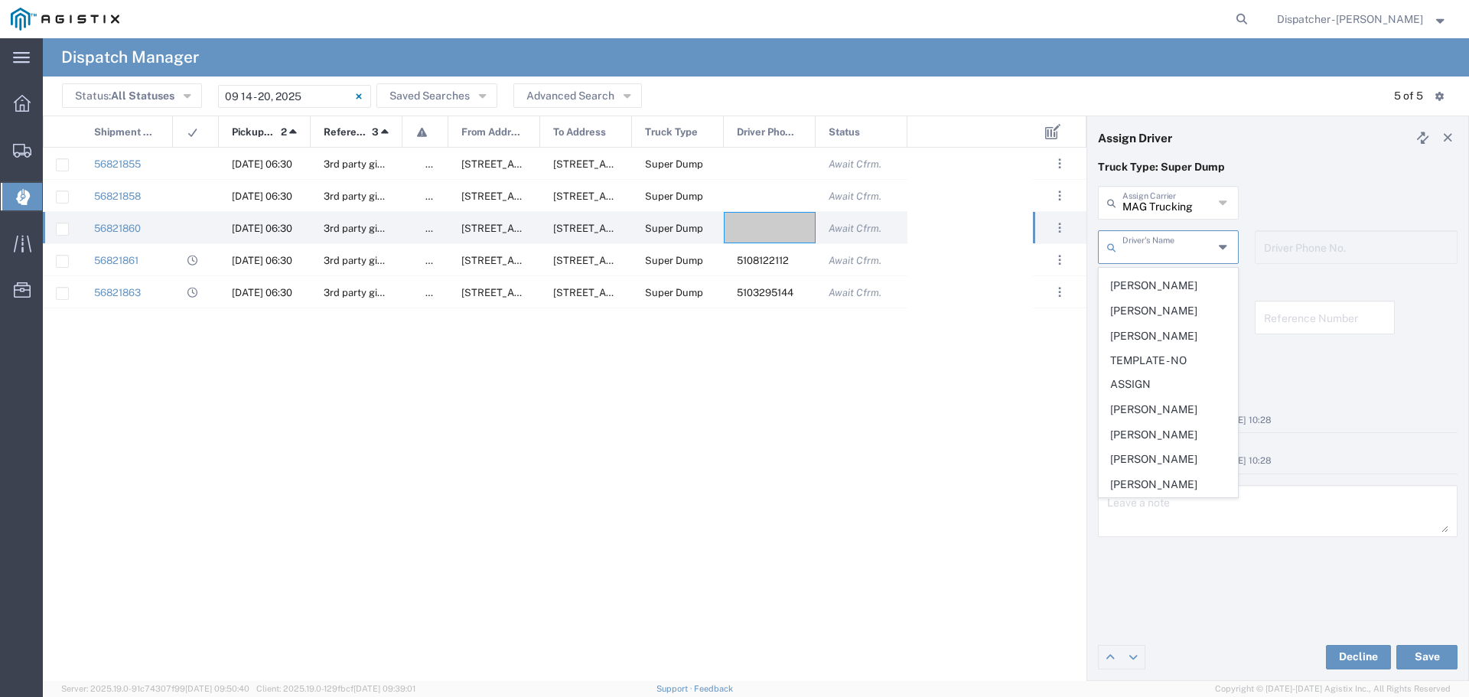
scroll to position [768, 0]
click at [1161, 410] on span "[PERSON_NAME]" at bounding box center [1168, 410] width 138 height 24
type input "[PERSON_NAME]"
type input "[PHONE_NUMBER]"
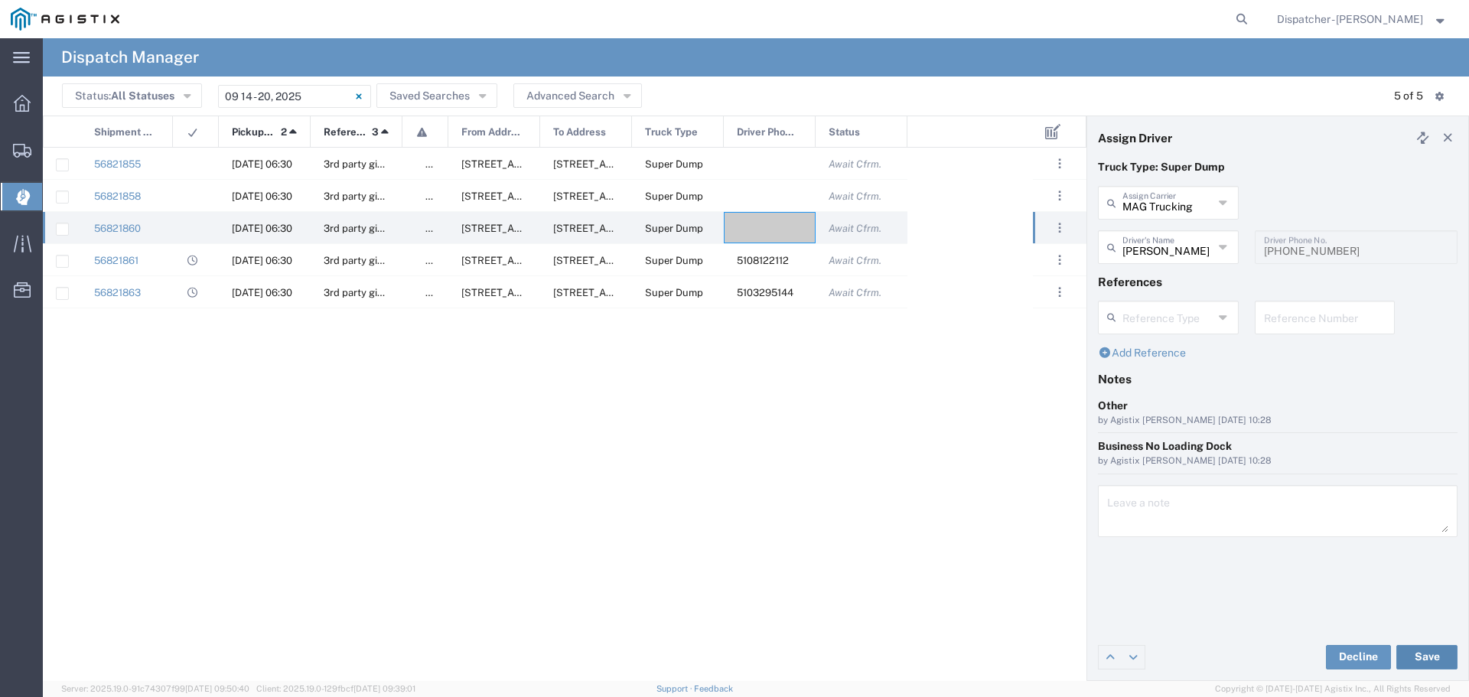
click at [1432, 646] on button "Save" at bounding box center [1426, 657] width 61 height 24
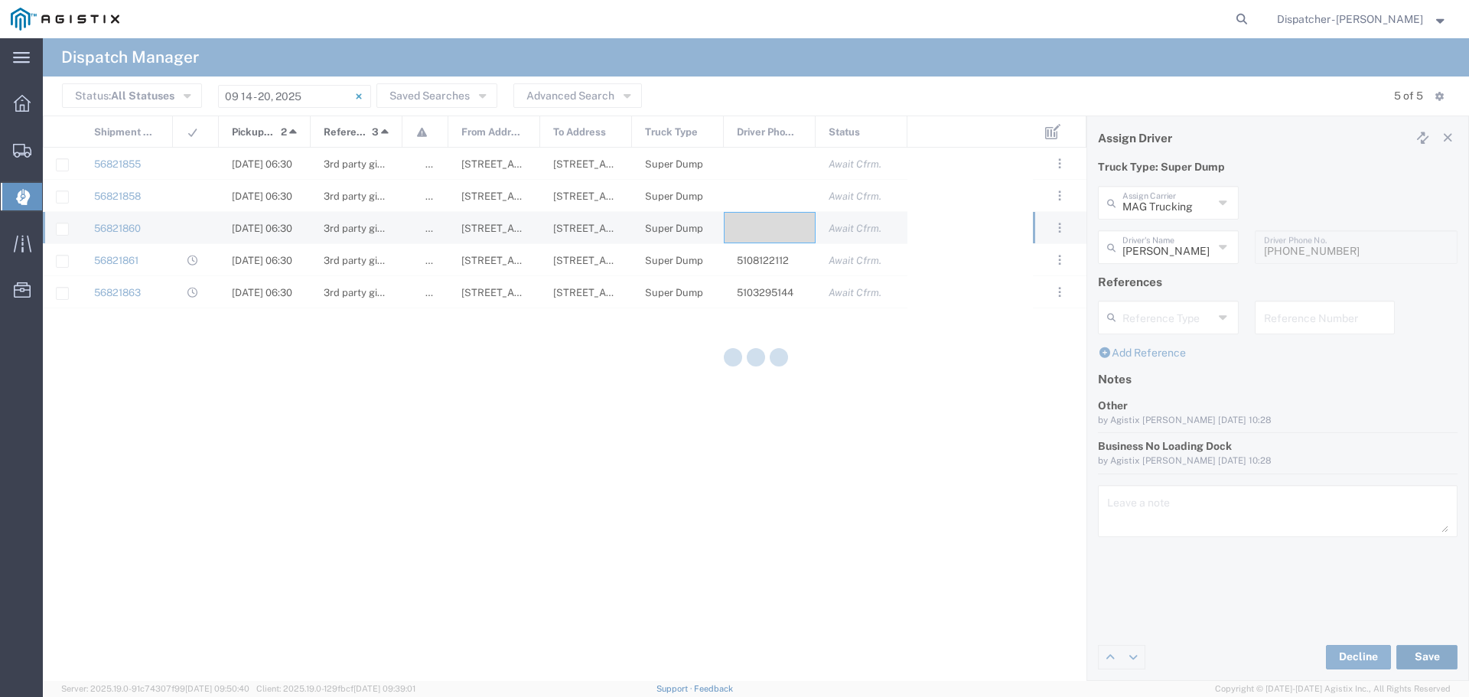
type input "[PERSON_NAME]"
type input "MAG Trucking"
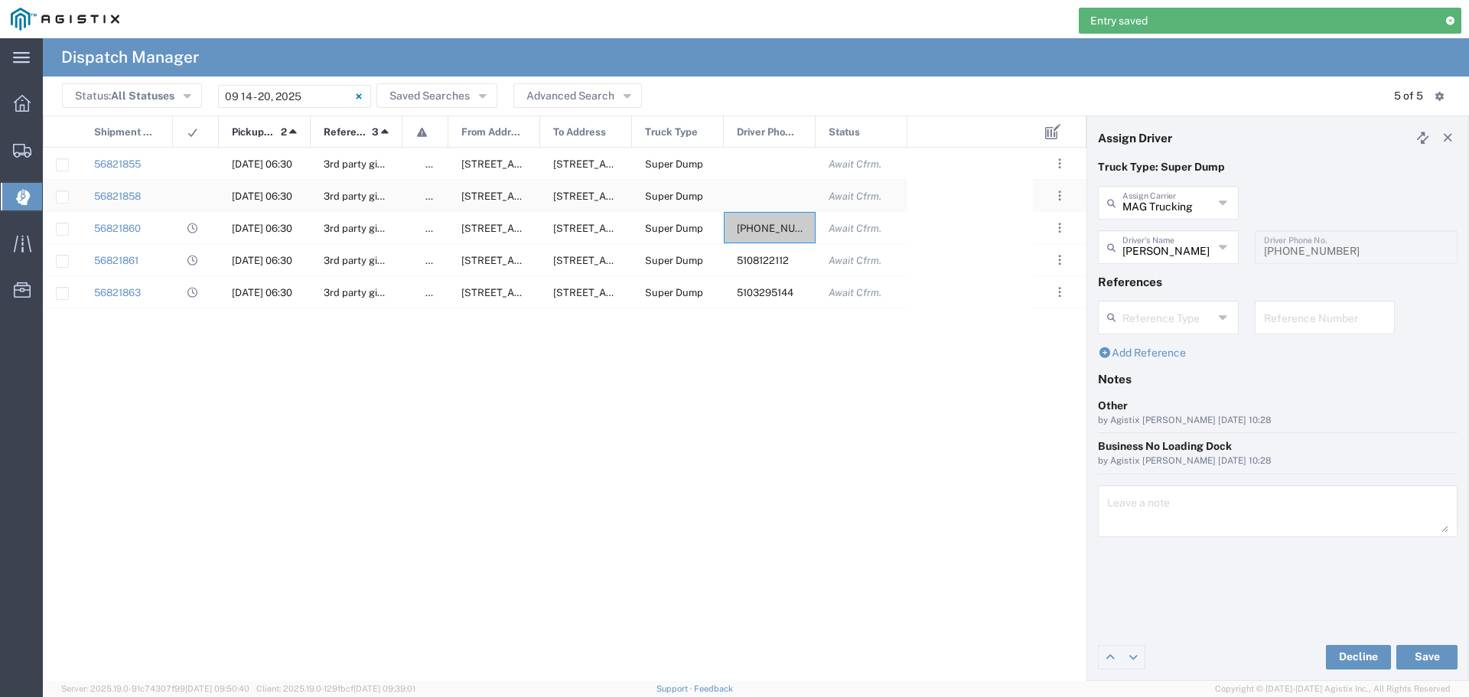
click at [727, 192] on div at bounding box center [770, 195] width 92 height 31
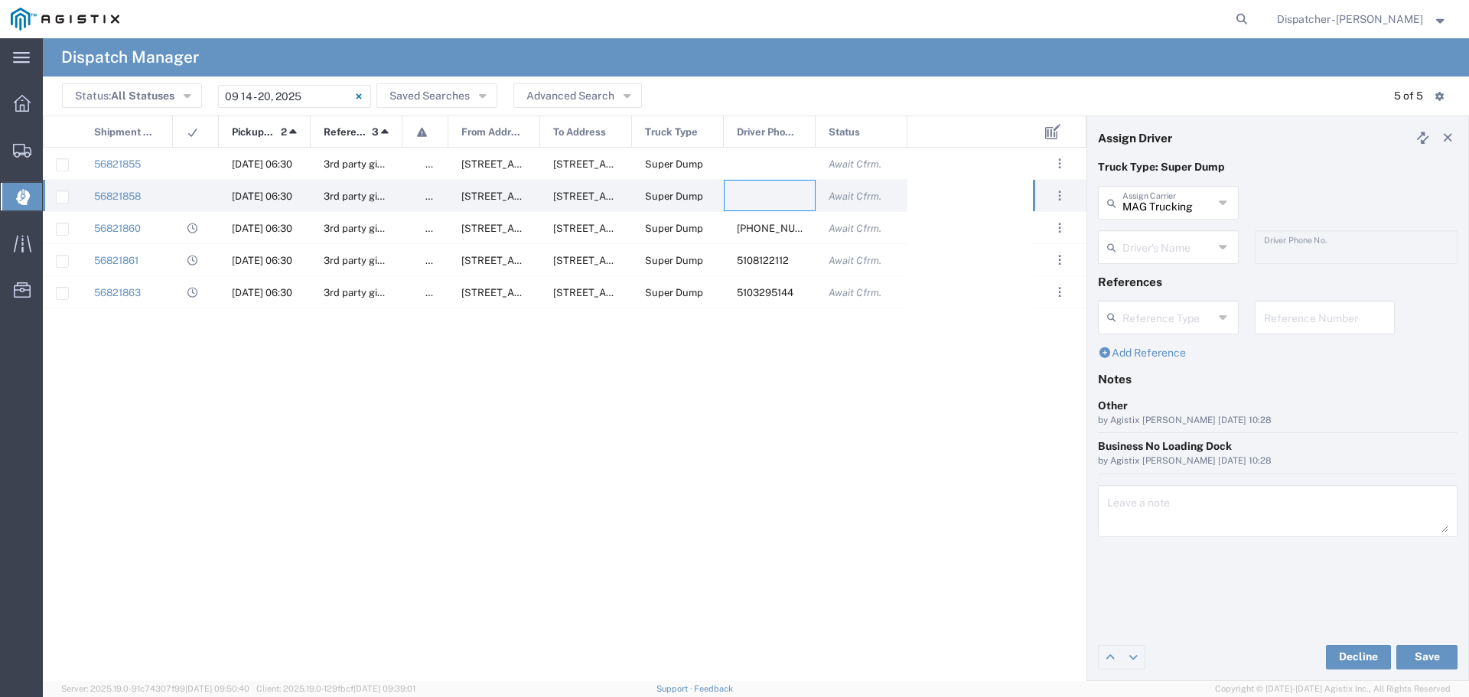
click at [1216, 202] on div "MAG Trucking Assign Carrier" at bounding box center [1168, 203] width 141 height 34
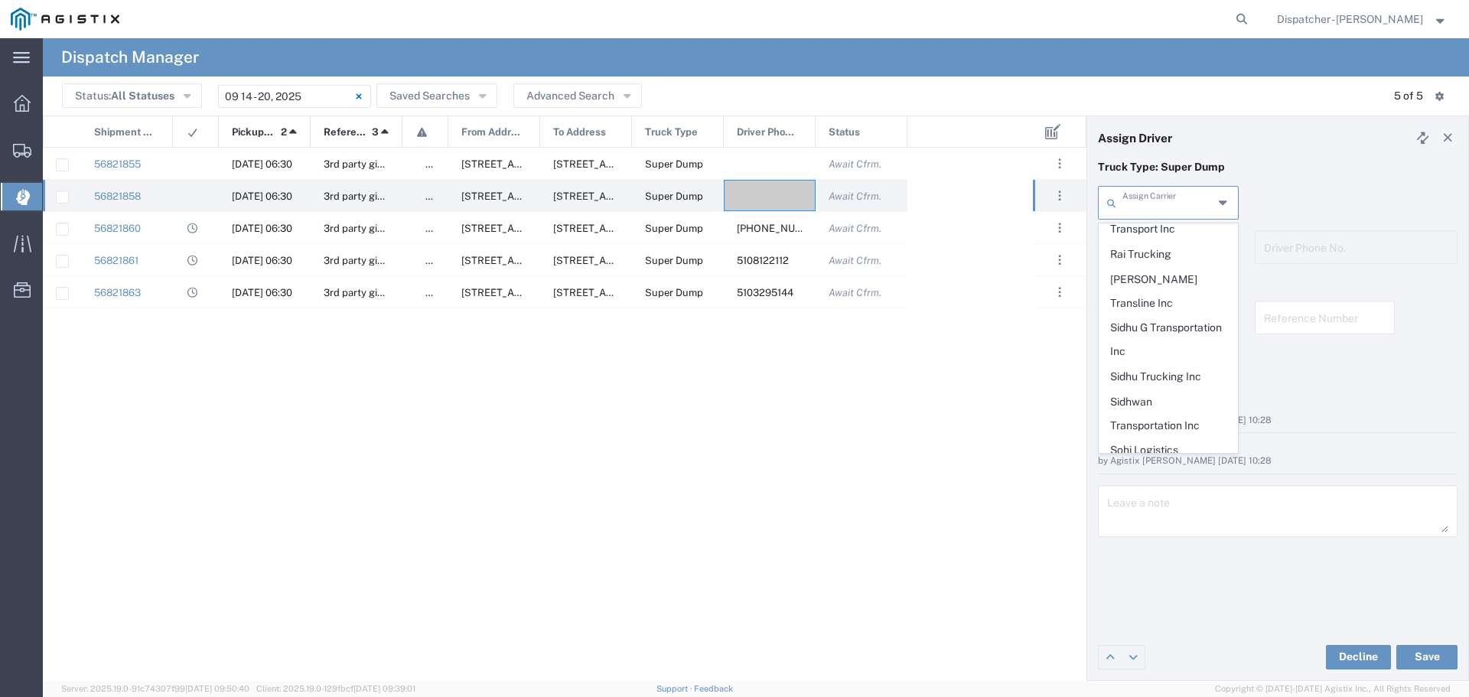
scroll to position [878, 0]
click at [1159, 402] on span "T-[PERSON_NAME] Trucking" at bounding box center [1168, 425] width 138 height 47
type input "T-[PERSON_NAME] Trucking"
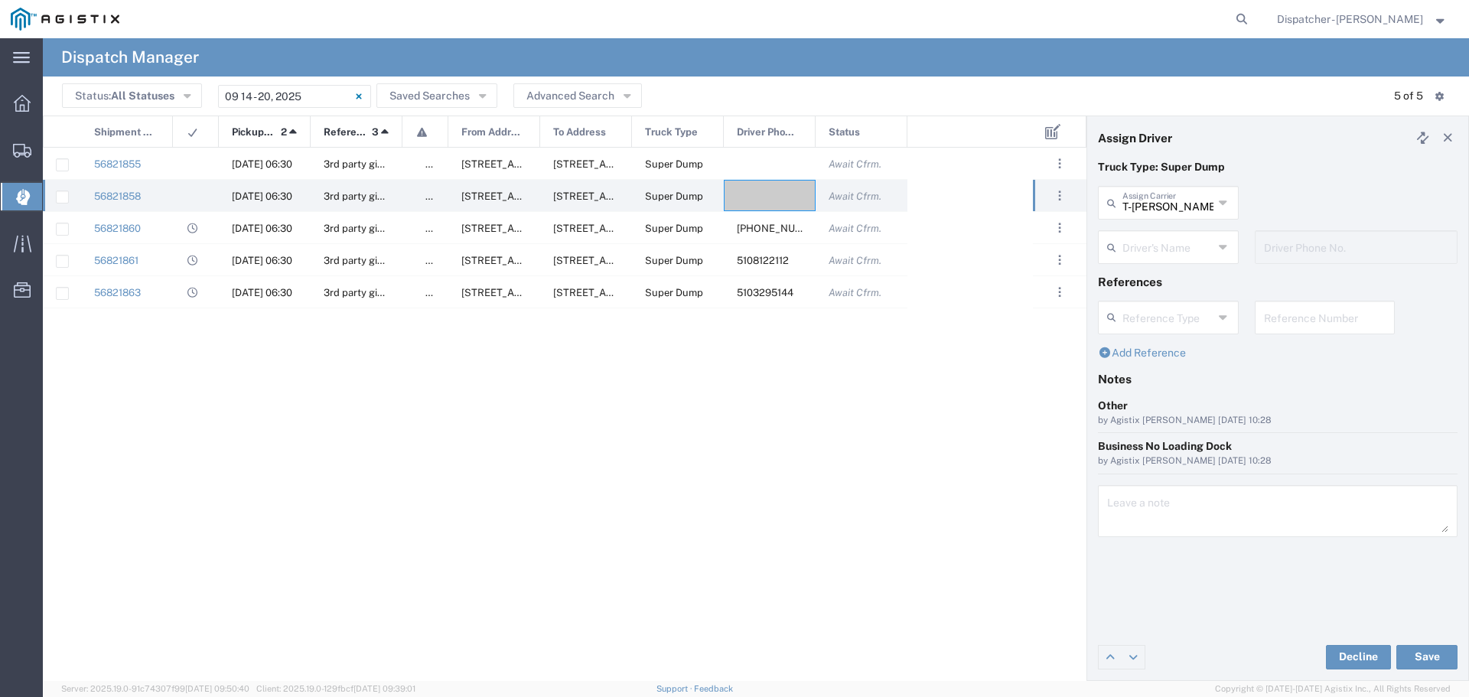
scroll to position [0, 0]
click at [1204, 249] on input "text" at bounding box center [1167, 246] width 91 height 27
click at [1187, 278] on span "[PERSON_NAME]" at bounding box center [1168, 281] width 138 height 24
type input "[PERSON_NAME]"
type input "5105899445"
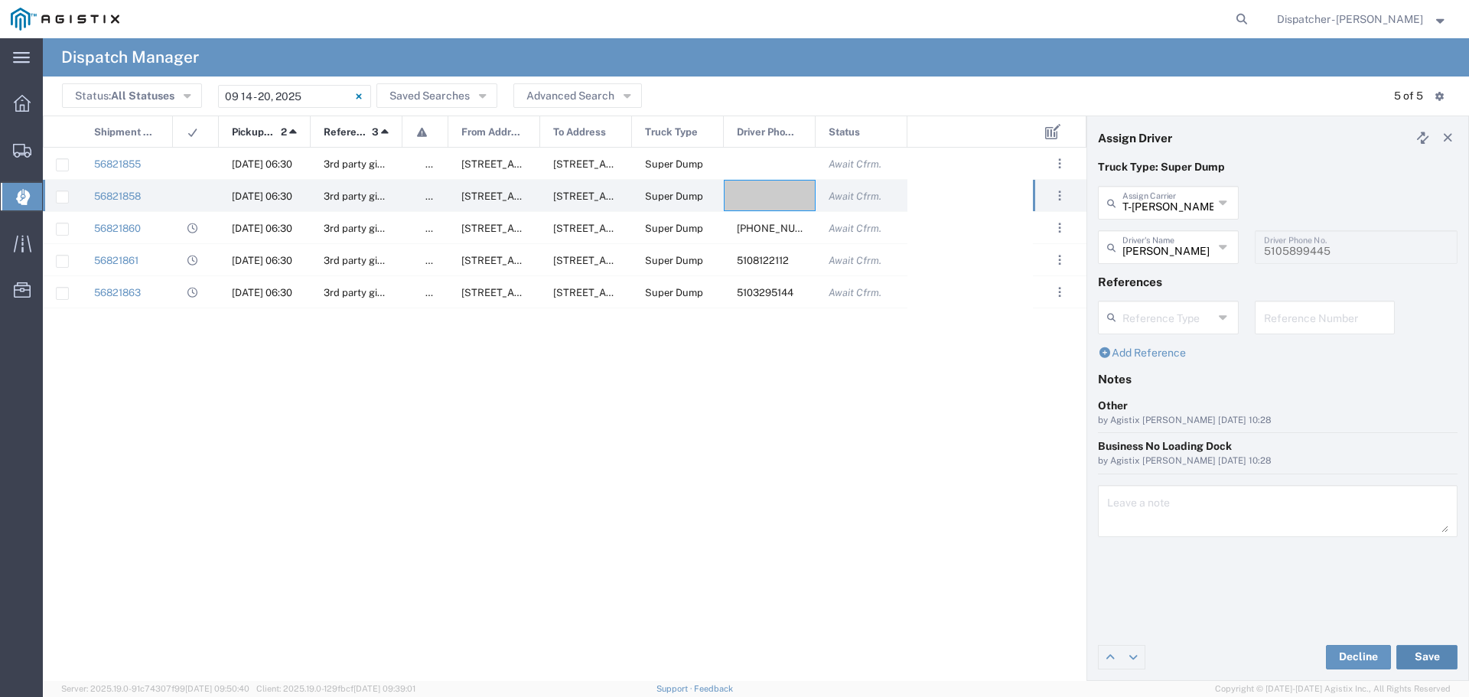
click at [1431, 655] on button "Save" at bounding box center [1426, 657] width 61 height 24
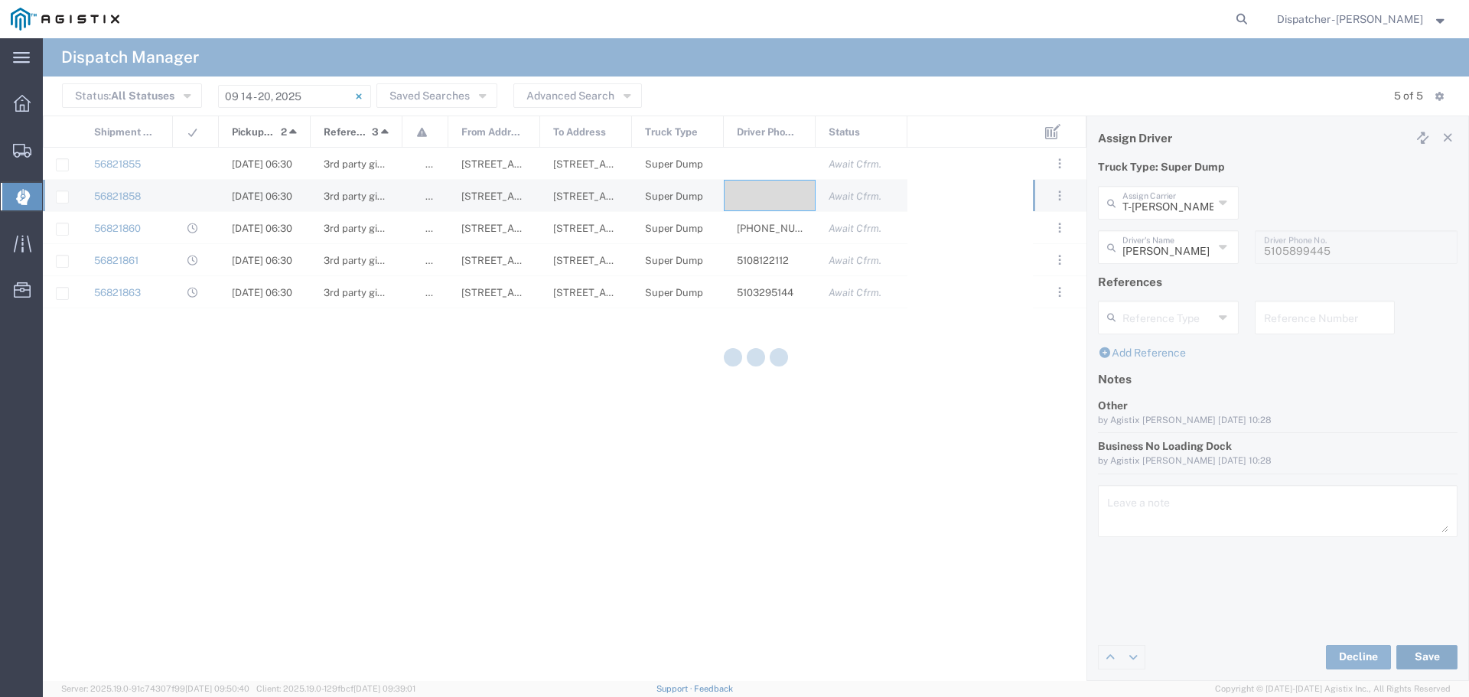
type input "[PERSON_NAME]"
type input "T-[PERSON_NAME] Trucking"
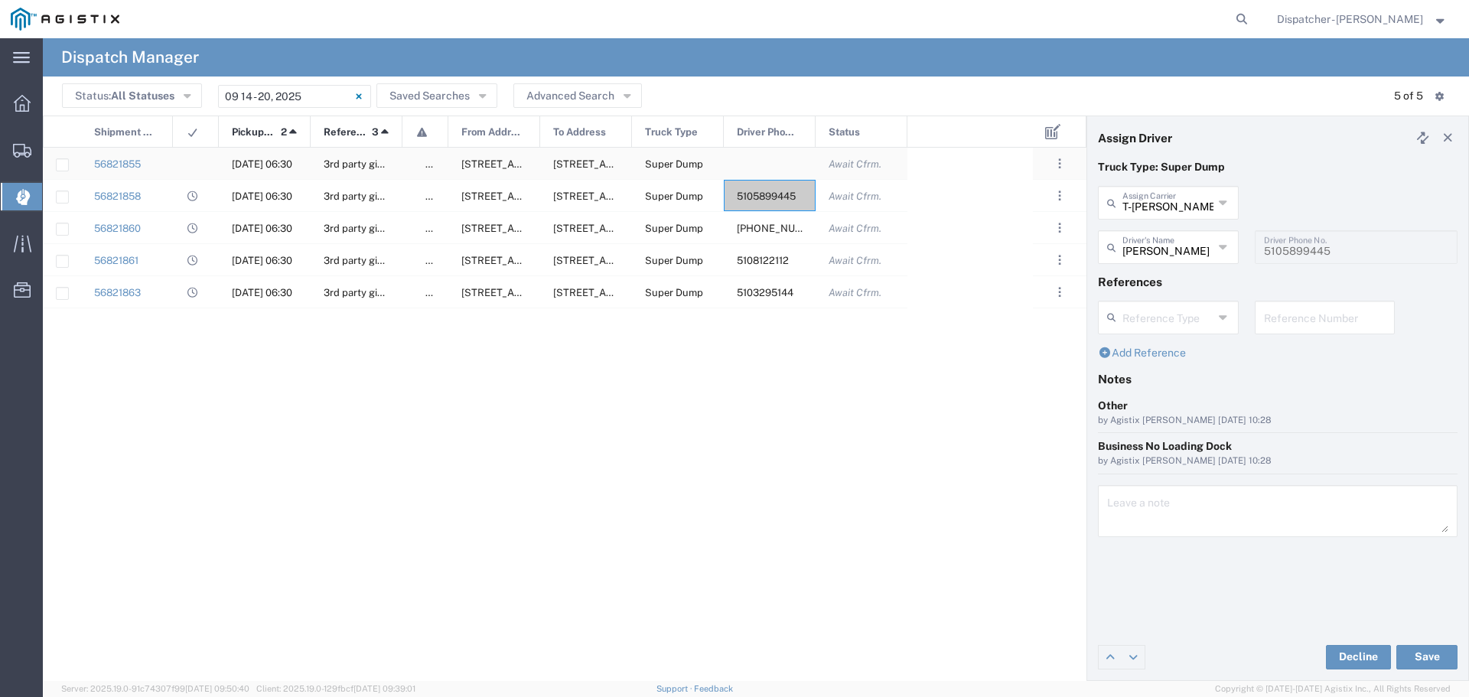
click at [754, 155] on div at bounding box center [770, 163] width 92 height 31
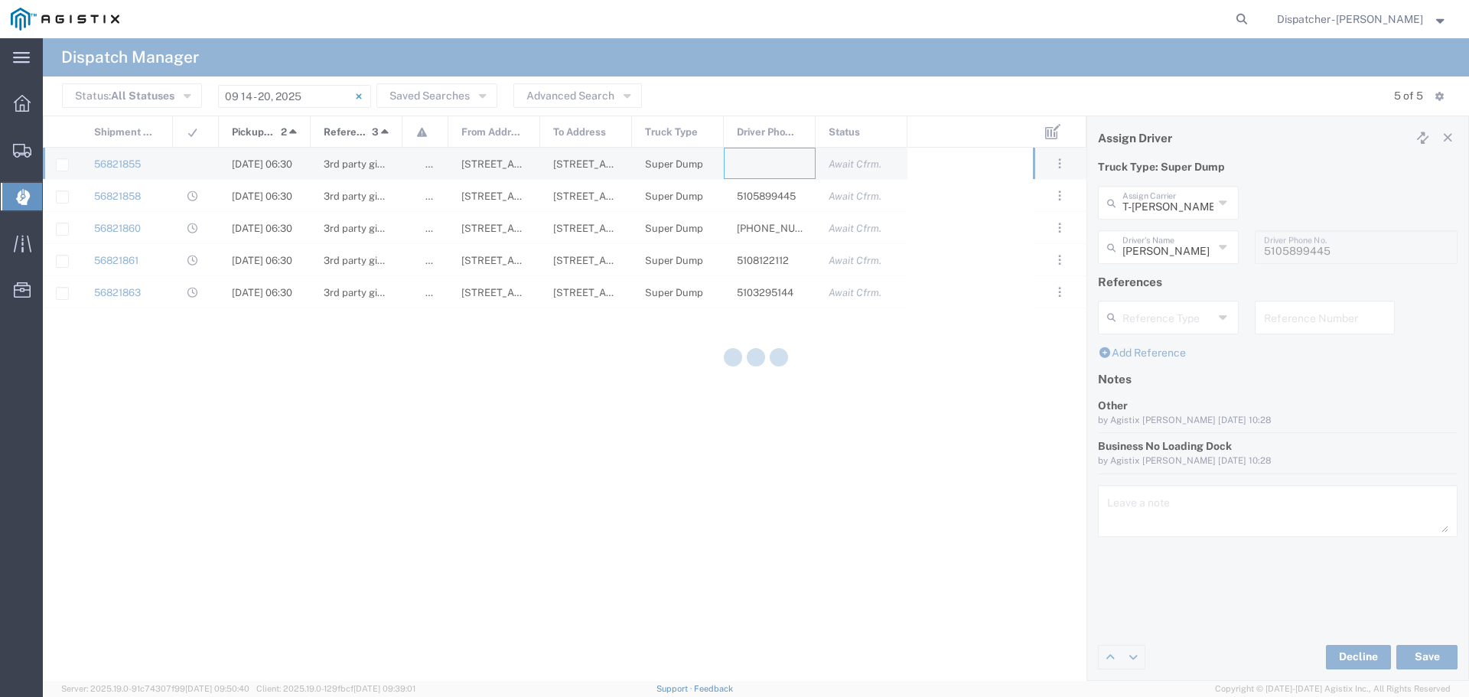
type input "MAG Trucking"
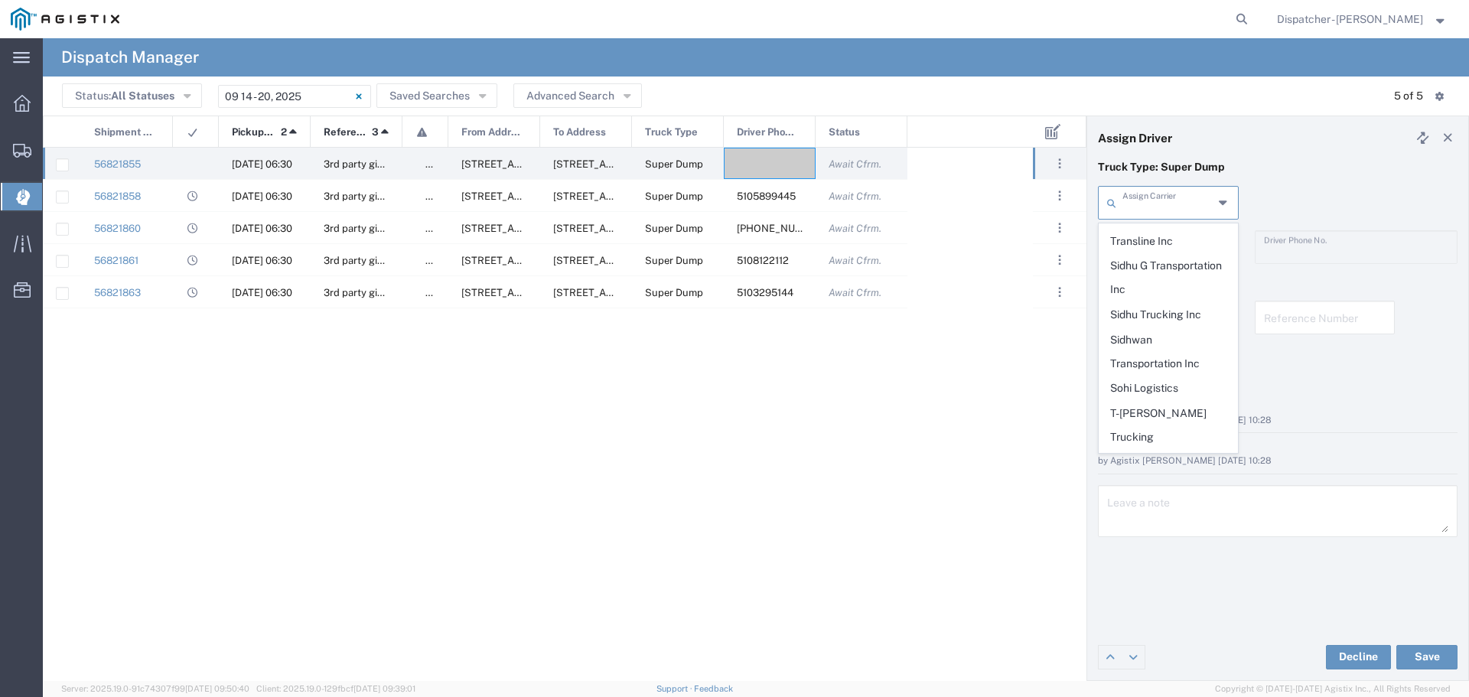
click at [1197, 207] on input "text" at bounding box center [1167, 201] width 91 height 27
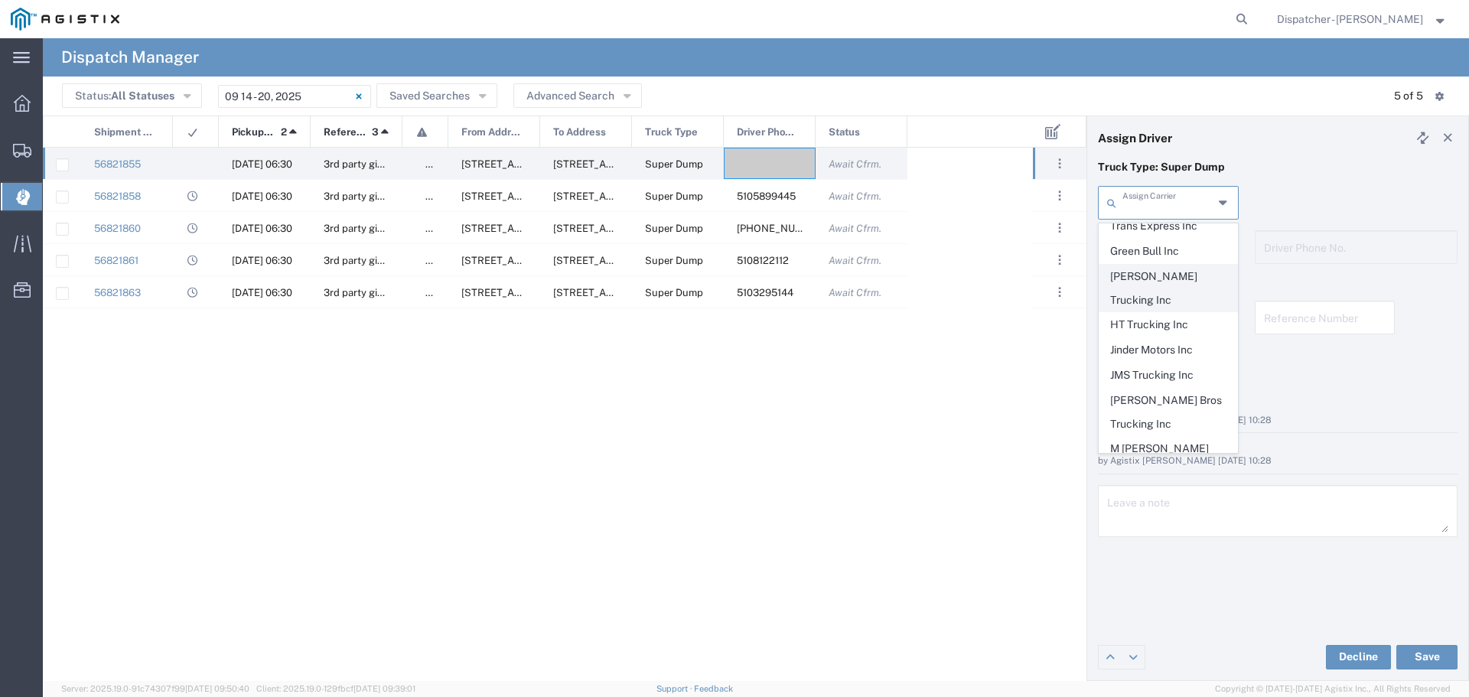
scroll to position [510, 0]
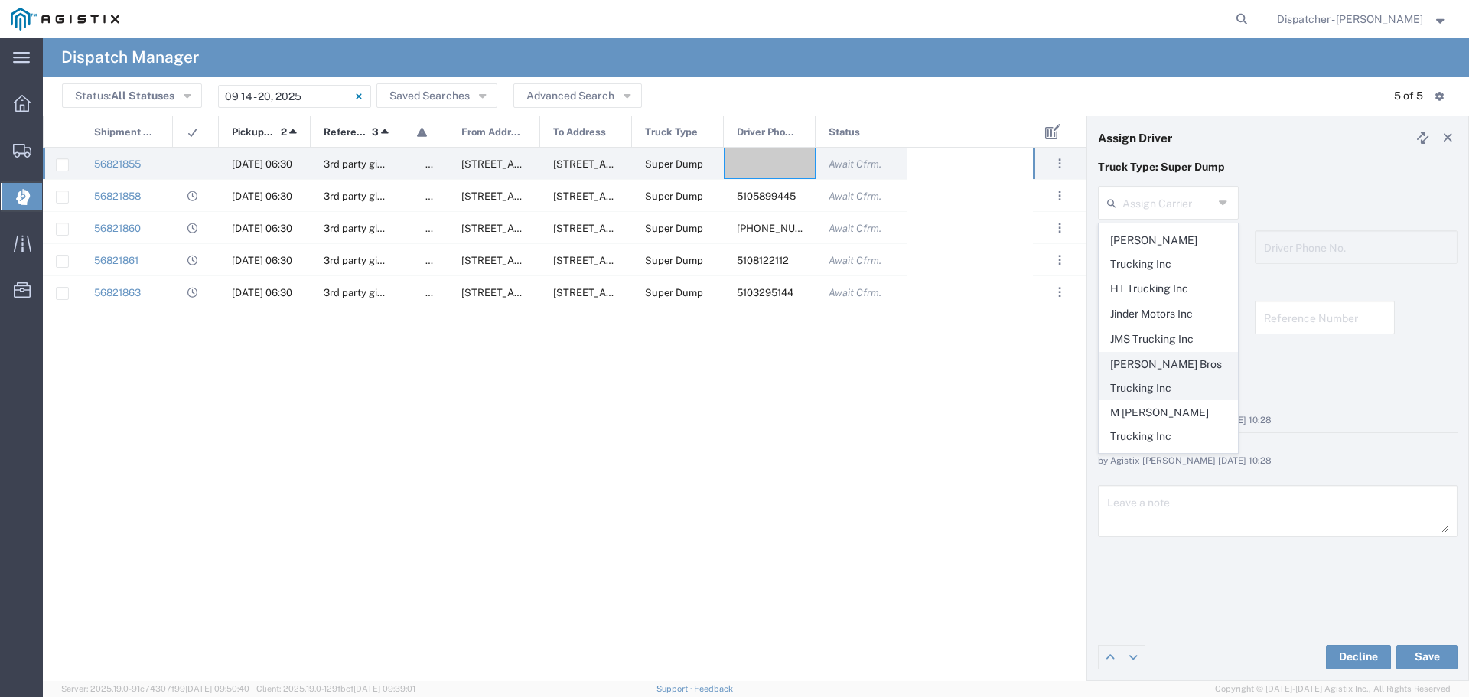
click at [1151, 353] on span "[PERSON_NAME] Bros Trucking Inc" at bounding box center [1168, 376] width 138 height 47
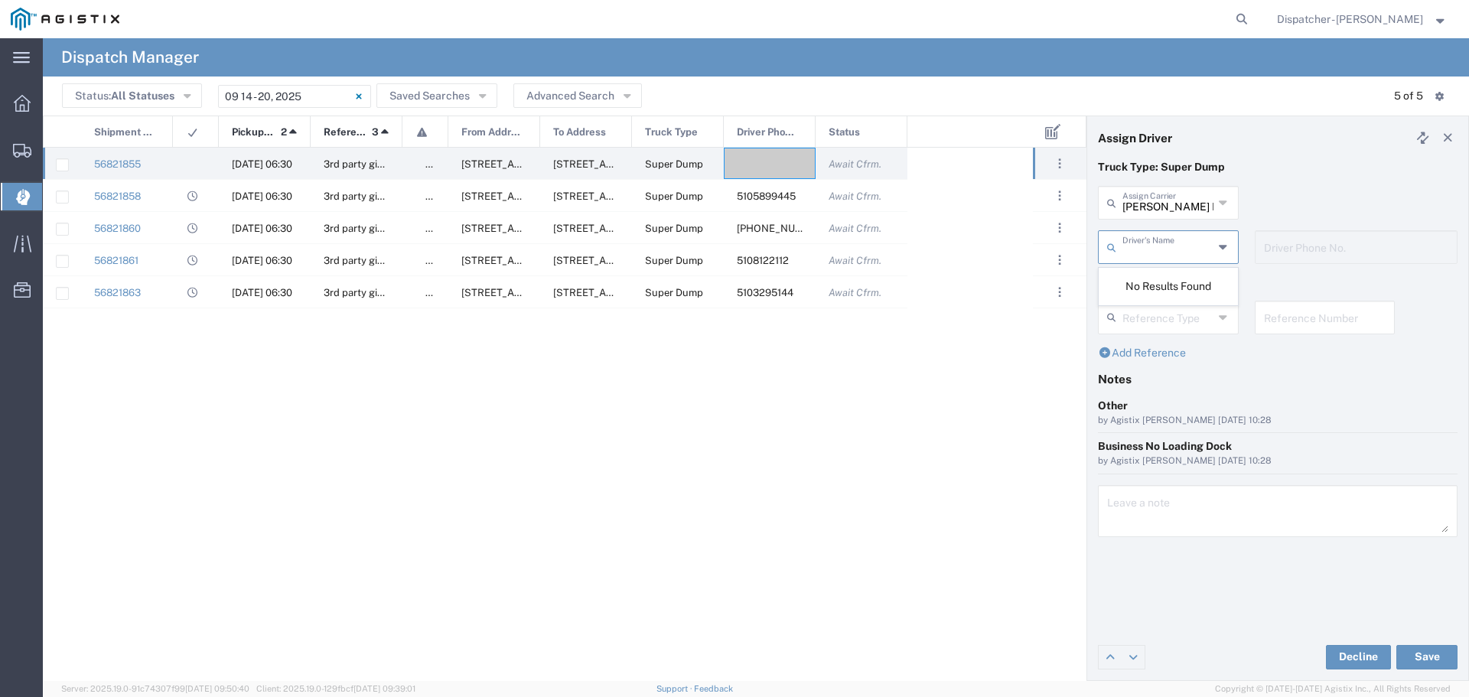
click at [1190, 244] on input "text" at bounding box center [1167, 246] width 91 height 27
click at [1207, 258] on input "text" at bounding box center [1167, 246] width 91 height 27
click at [1231, 245] on div "Driver's Name" at bounding box center [1168, 247] width 141 height 34
click at [1224, 248] on icon at bounding box center [1224, 247] width 10 height 24
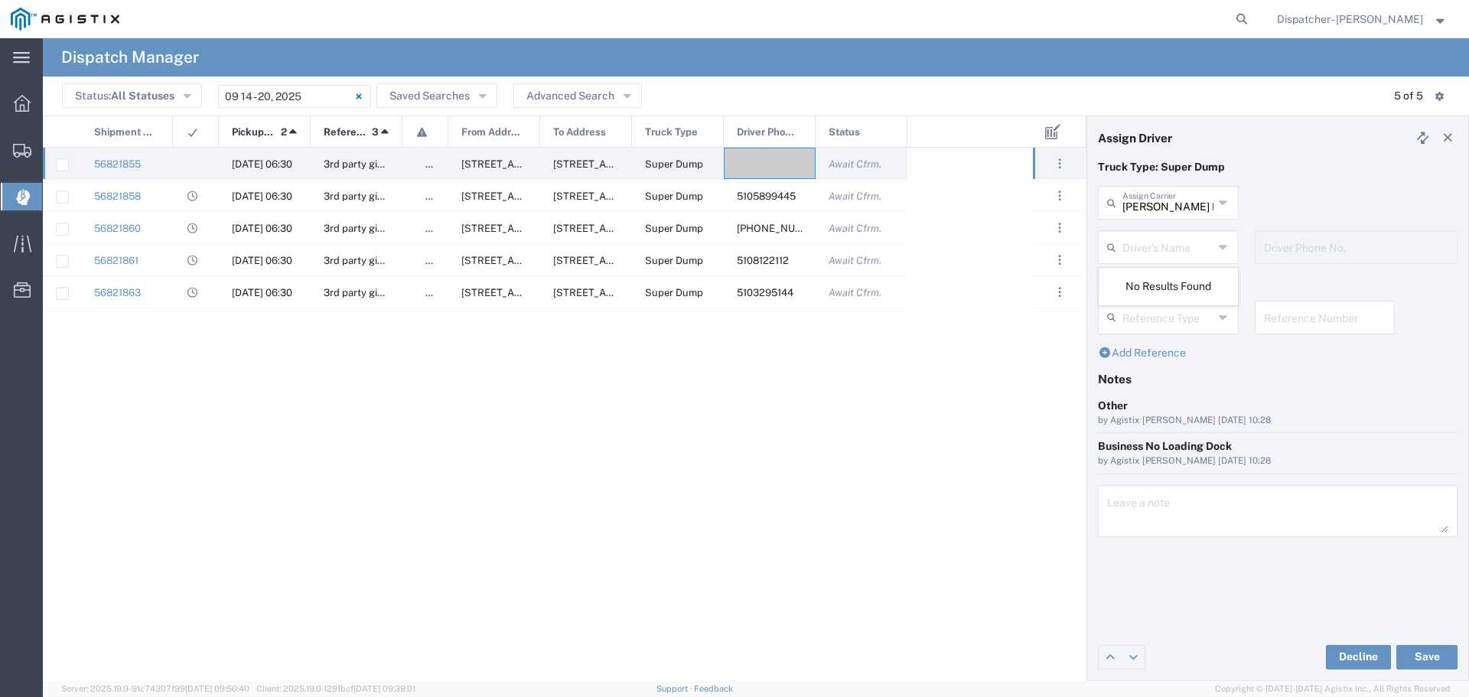
click at [1220, 197] on icon at bounding box center [1224, 203] width 10 height 24
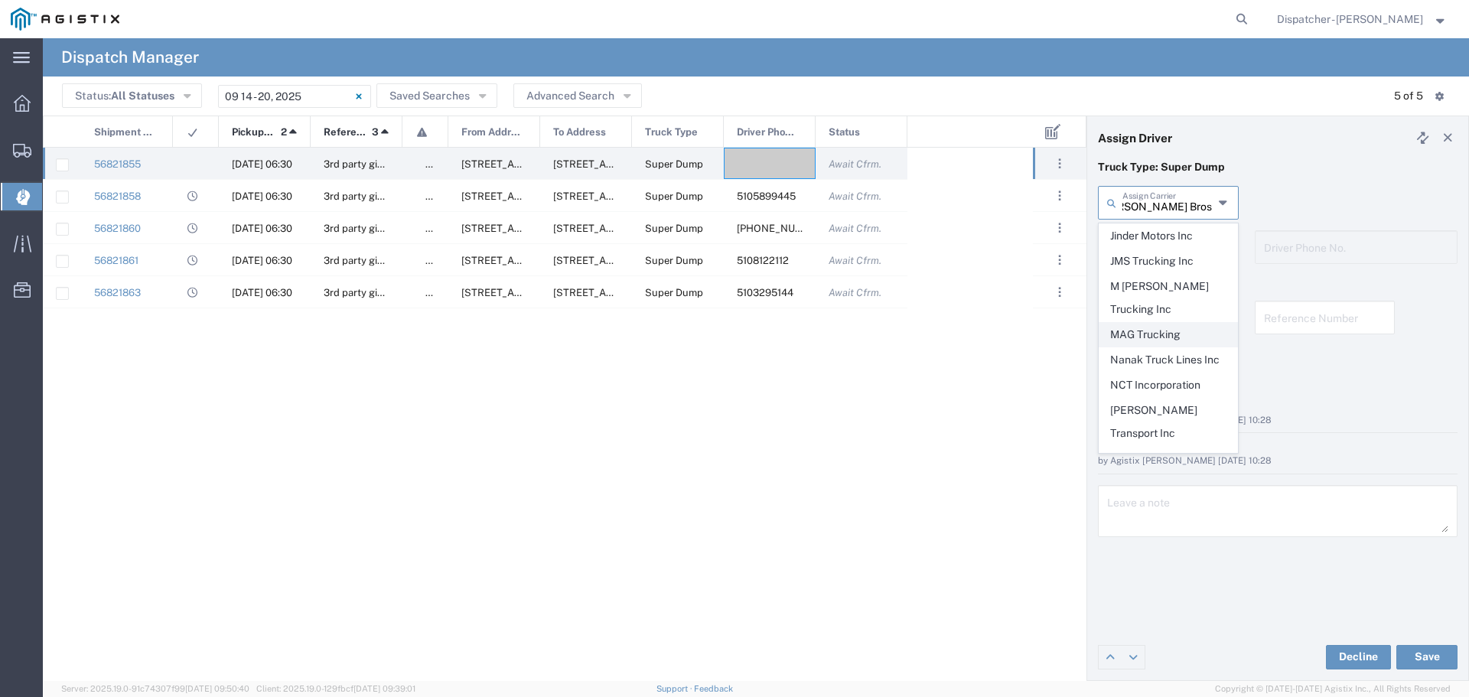
scroll to position [0, 0]
click at [1144, 323] on span "MAG Trucking" at bounding box center [1168, 335] width 138 height 24
type input "MAG Trucking"
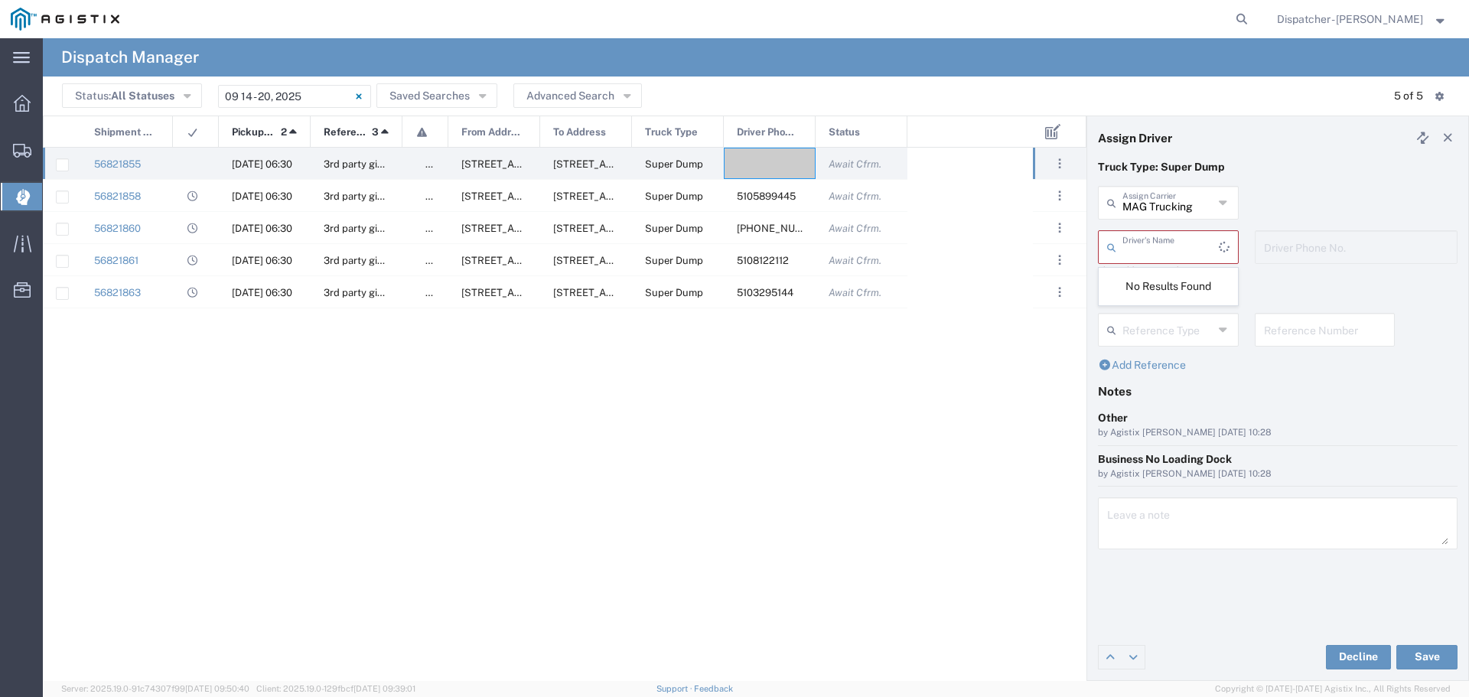
click at [1162, 248] on input "text" at bounding box center [1170, 246] width 96 height 27
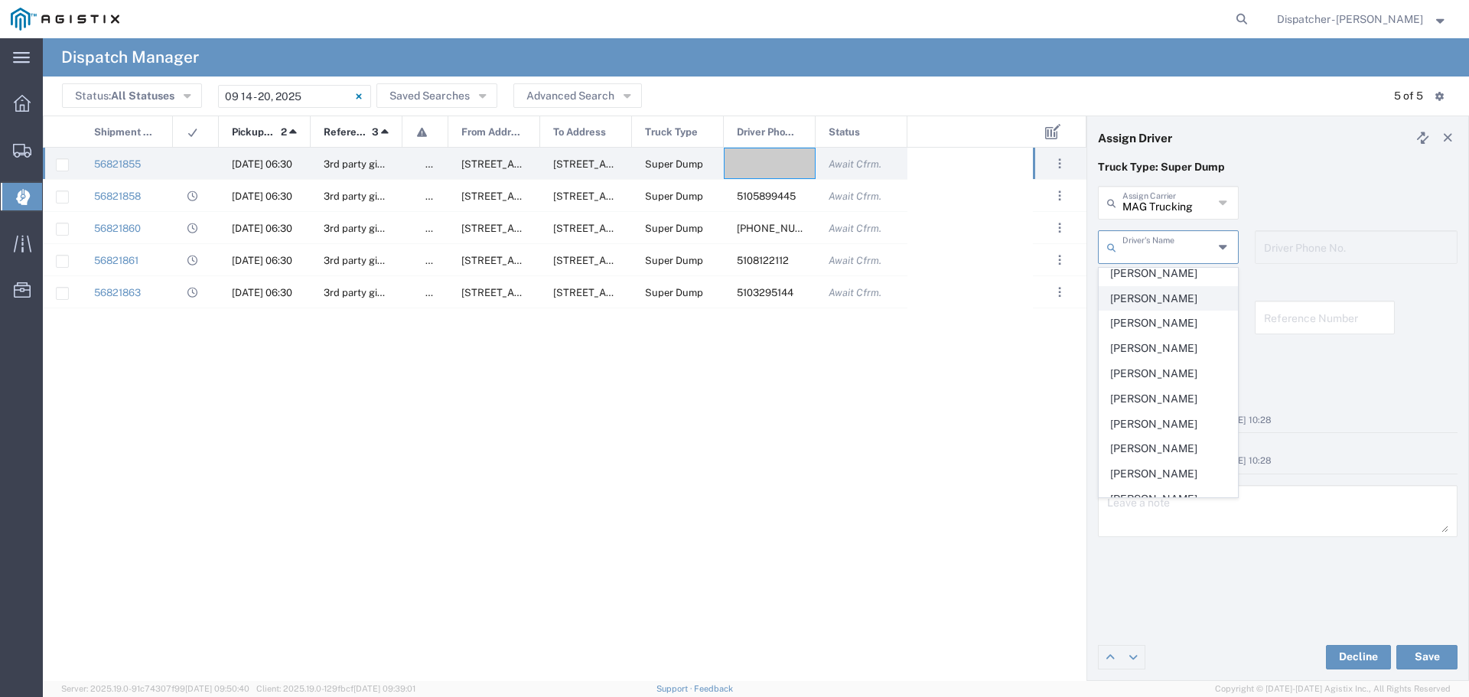
scroll to position [408, 0]
click at [1171, 385] on span "[PERSON_NAME]" at bounding box center [1168, 373] width 138 height 24
type input "[PERSON_NAME]"
type input "[PHONE_NUMBER]"
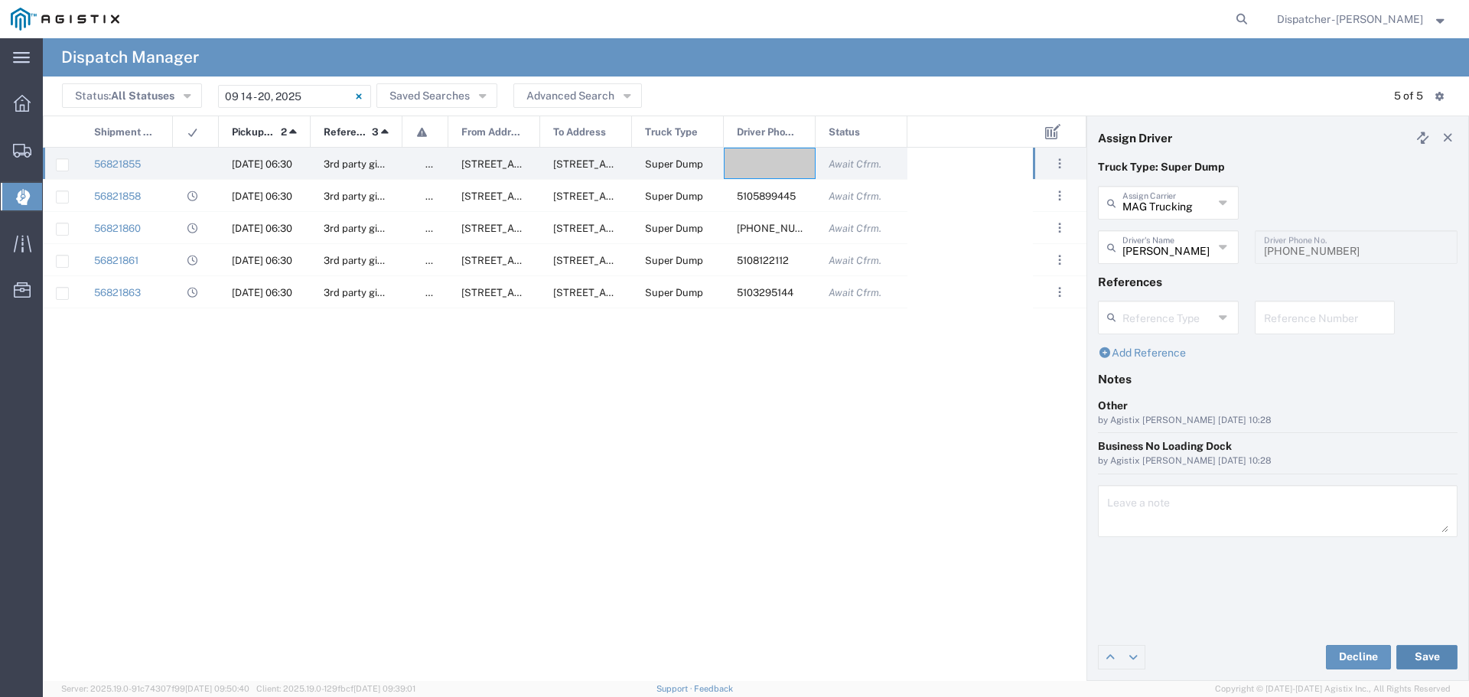
click at [1435, 649] on button "Save" at bounding box center [1426, 657] width 61 height 24
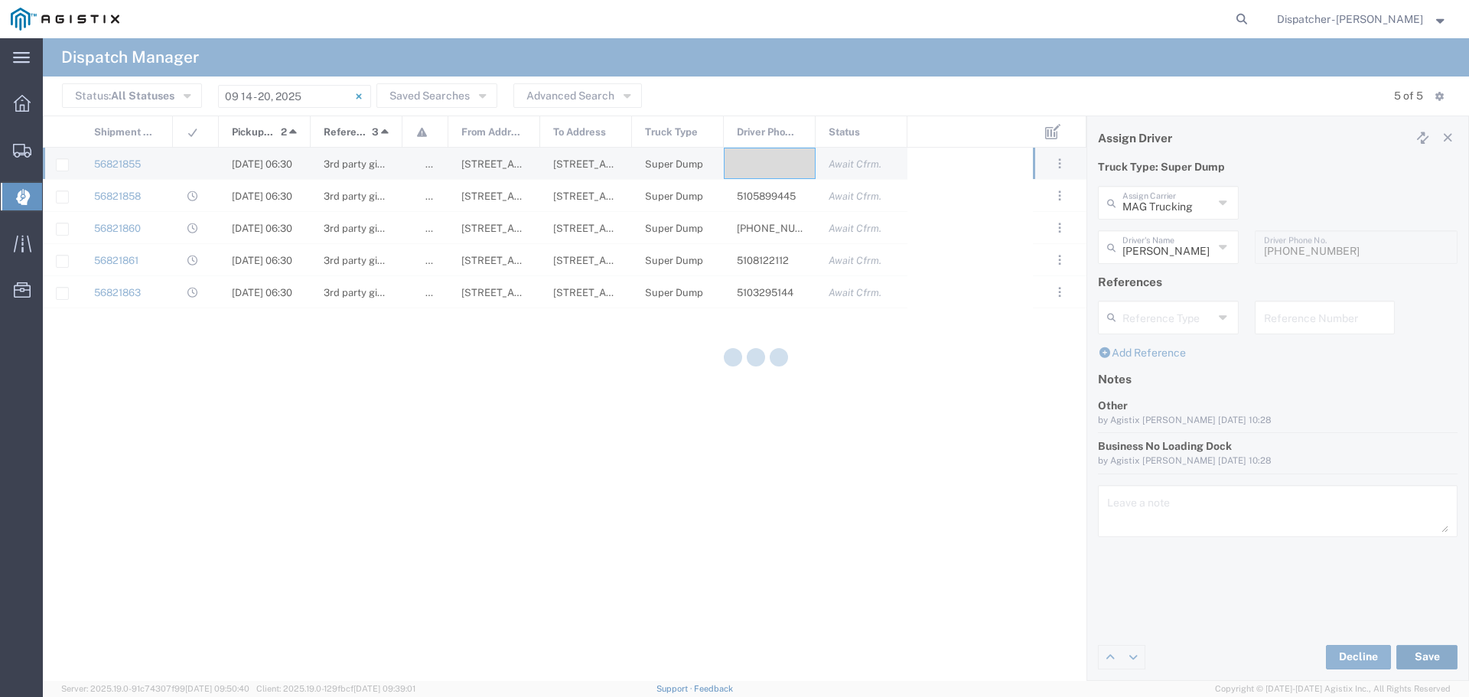
type input "[PERSON_NAME]"
type input "MAG Trucking"
